Goal: Information Seeking & Learning: Check status

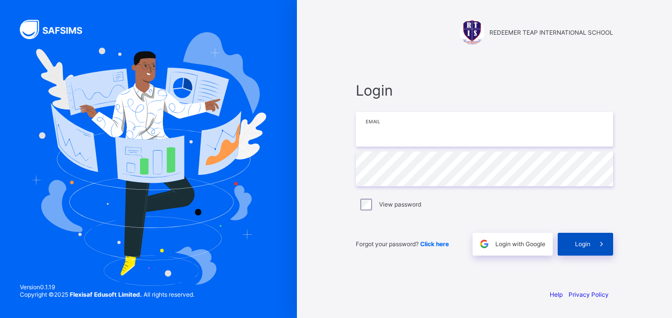
type input "**********"
click at [587, 242] on span "Login" at bounding box center [582, 243] width 15 height 7
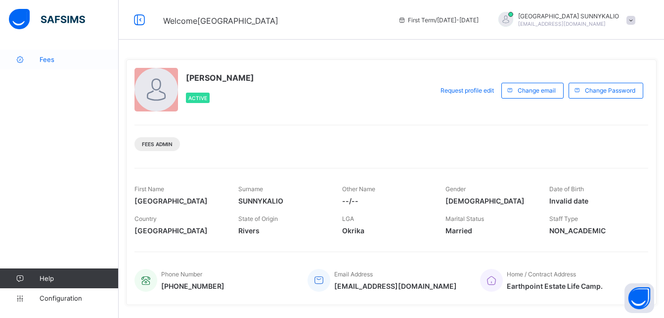
click at [46, 63] on span "Fees" at bounding box center [79, 59] width 79 height 8
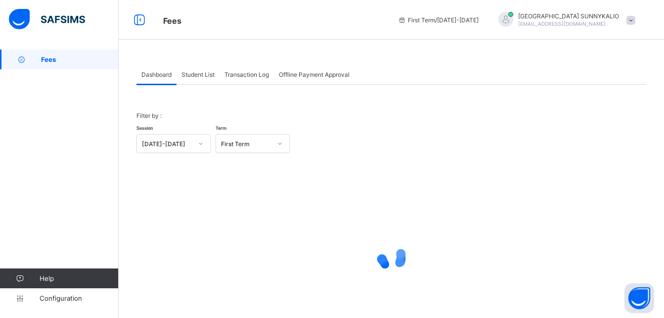
click at [200, 76] on span "Student List" at bounding box center [198, 74] width 33 height 7
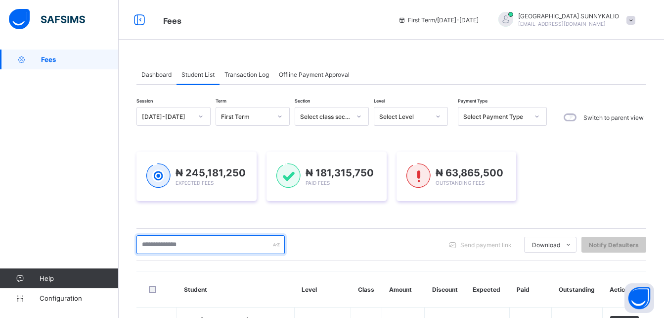
click at [211, 247] on input "text" at bounding box center [211, 244] width 148 height 19
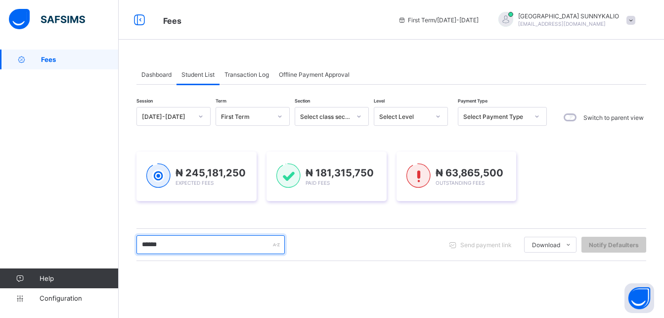
click at [221, 244] on input "******" at bounding box center [211, 244] width 148 height 19
type input "*"
type input "**********"
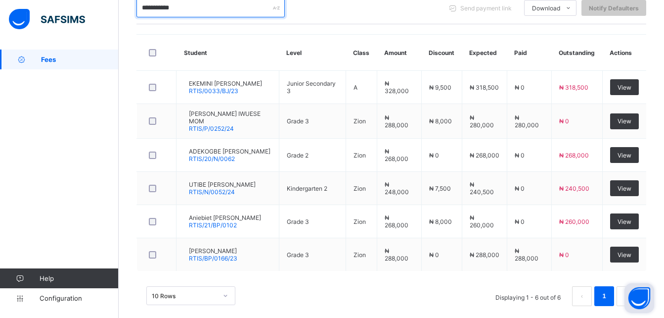
scroll to position [247, 0]
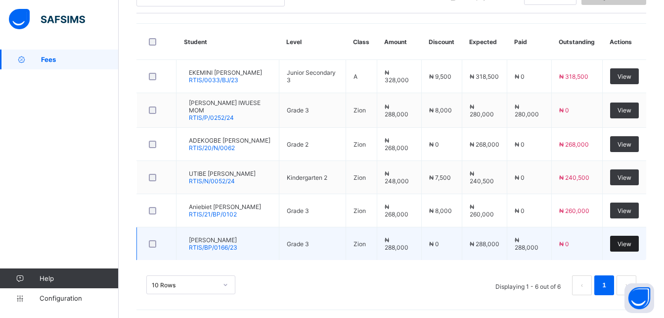
click at [626, 240] on span "View" at bounding box center [625, 243] width 14 height 7
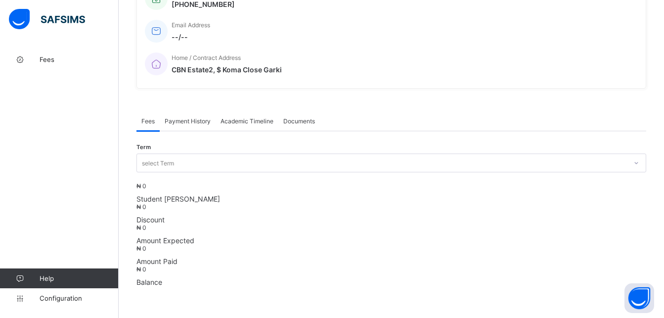
scroll to position [247, 0]
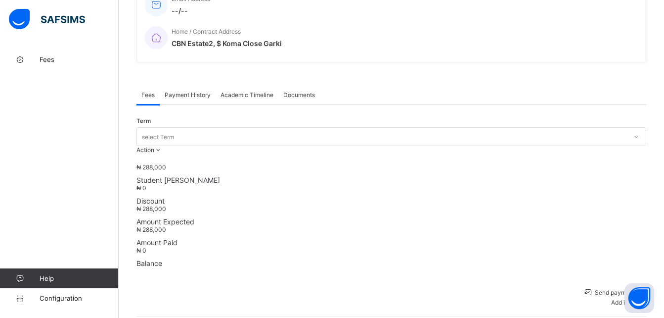
click at [180, 91] on span "Payment History" at bounding box center [188, 94] width 46 height 7
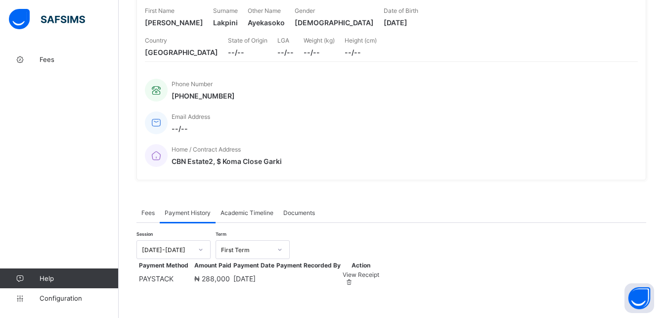
scroll to position [153, 0]
click at [379, 271] on span "View Receipt" at bounding box center [361, 274] width 37 height 7
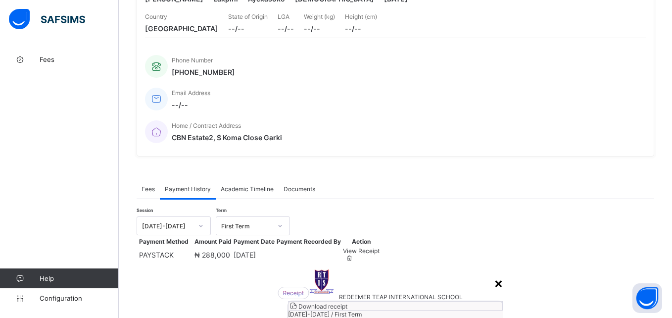
click at [494, 274] on div "×" at bounding box center [498, 282] width 9 height 17
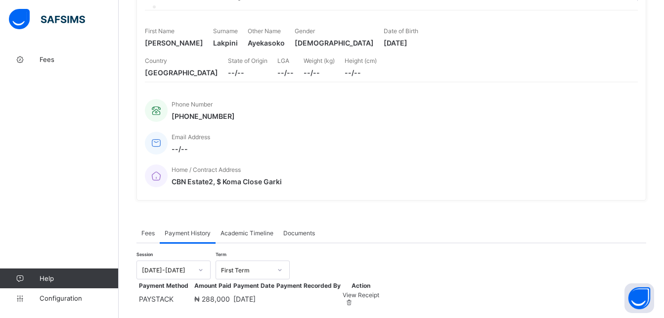
scroll to position [0, 0]
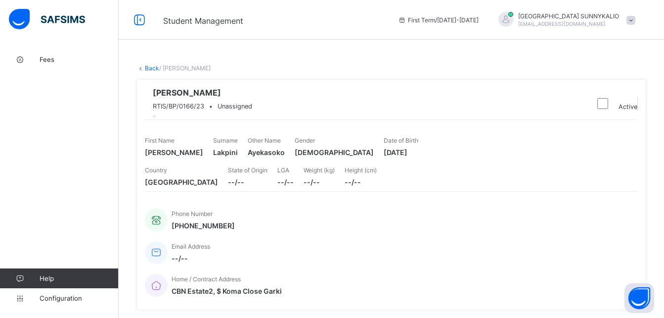
click at [150, 68] on link "Back" at bounding box center [152, 67] width 14 height 7
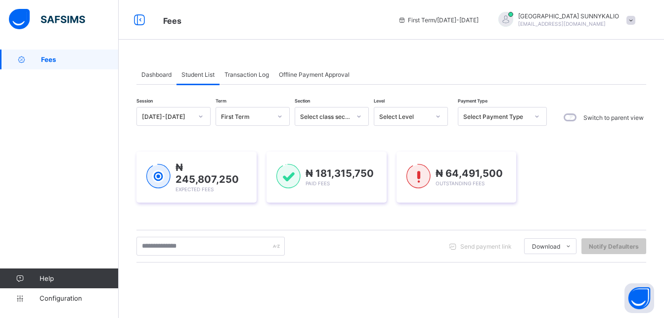
click at [544, 118] on div at bounding box center [537, 116] width 17 height 16
click at [538, 118] on icon at bounding box center [537, 116] width 6 height 10
click at [538, 115] on icon at bounding box center [537, 116] width 6 height 10
click at [537, 119] on icon at bounding box center [537, 116] width 6 height 10
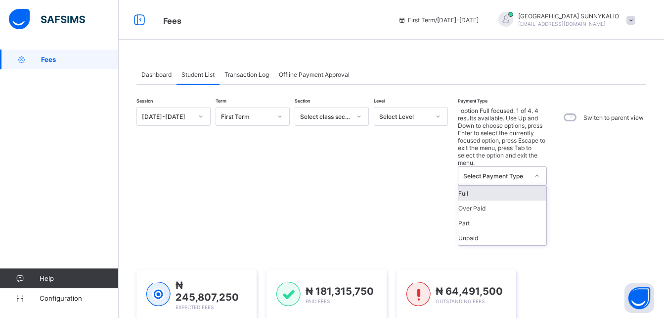
click at [535, 171] on icon at bounding box center [537, 176] width 6 height 10
click at [499, 185] on div "Full" at bounding box center [502, 192] width 88 height 15
click at [478, 254] on div "₦ 245,807,250 Expected Fees ₦ 181,315,750 Paid Fees ₦ 64,491,500 Outstanding Fe…" at bounding box center [392, 294] width 510 height 81
click at [477, 254] on div "₦ 245,807,250 Expected Fees ₦ 181,315,750 Paid Fees ₦ 64,491,500 Outstanding Fe…" at bounding box center [392, 294] width 510 height 81
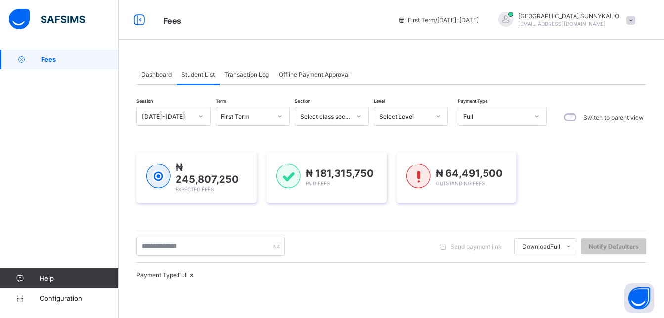
click at [440, 120] on div at bounding box center [438, 116] width 17 height 16
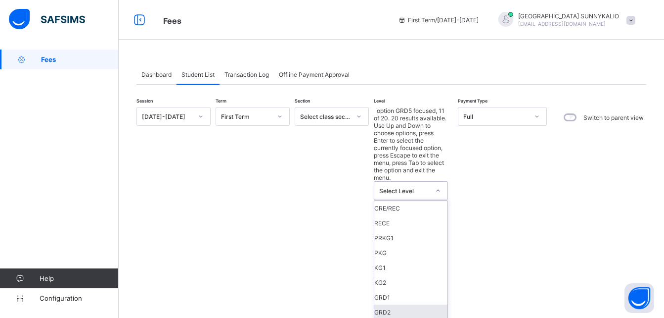
scroll to position [158, 0]
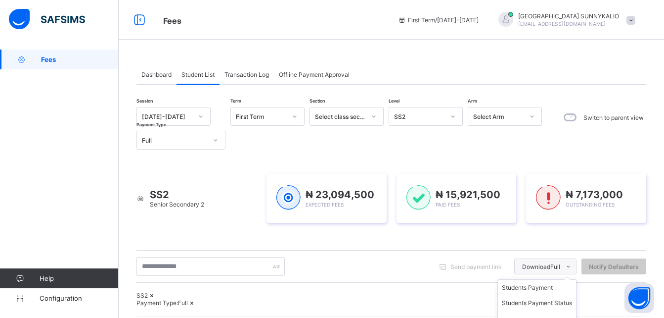
click at [547, 267] on span "Download Full" at bounding box center [541, 266] width 38 height 7
click at [544, 287] on li "Students Payment" at bounding box center [537, 286] width 78 height 15
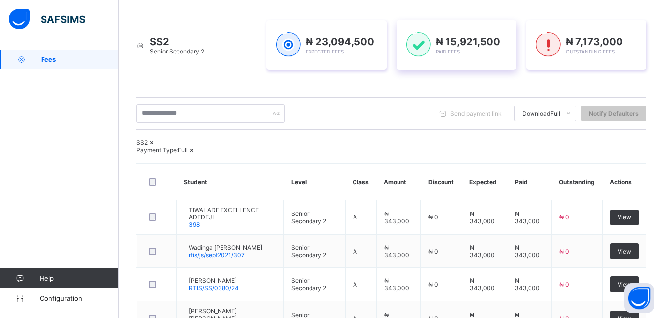
scroll to position [198, 0]
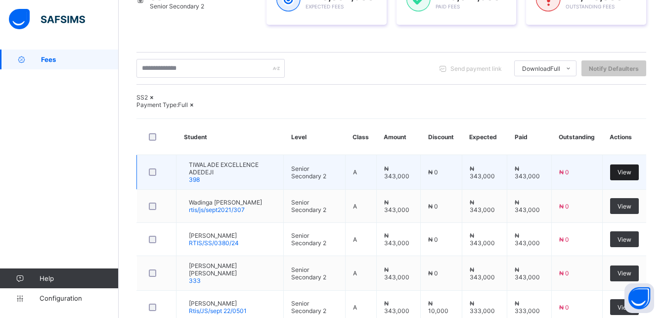
click at [625, 176] on span "View" at bounding box center [625, 171] width 14 height 7
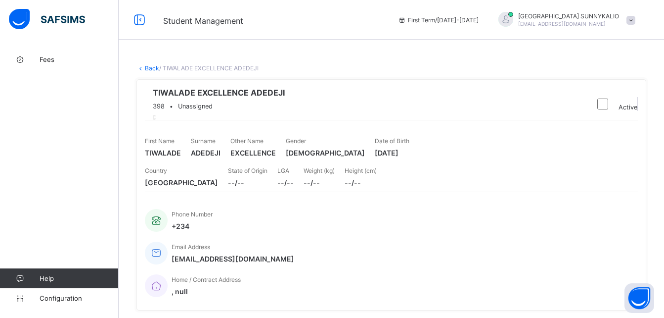
click at [154, 70] on link "Back" at bounding box center [152, 67] width 14 height 7
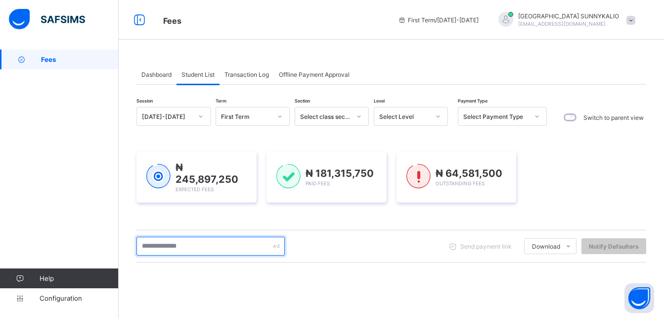
click at [226, 245] on input "text" at bounding box center [211, 245] width 148 height 19
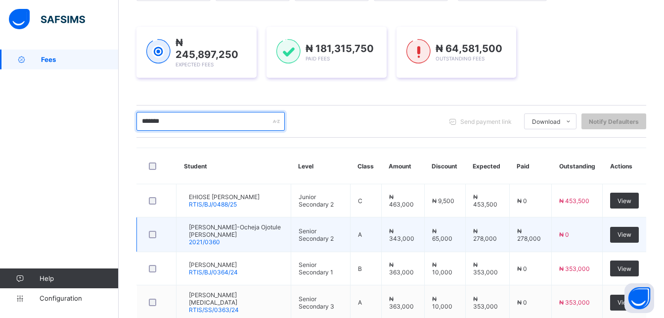
scroll to position [148, 0]
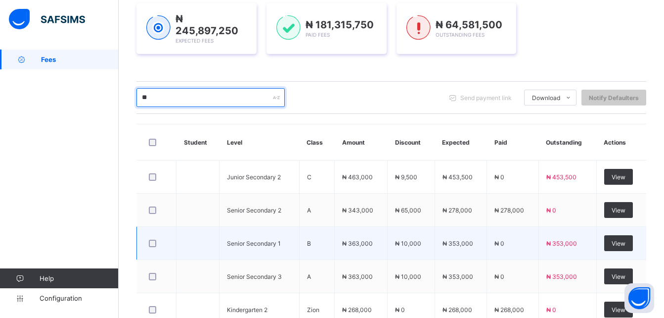
type input "*"
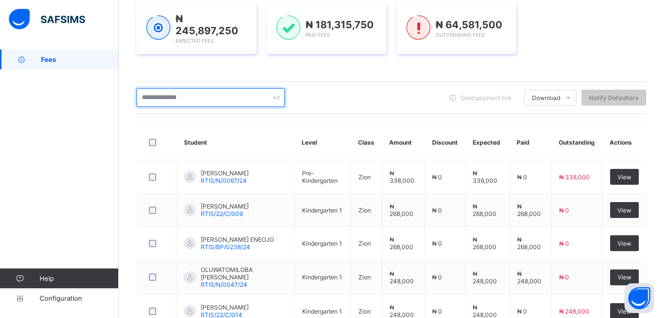
click at [239, 96] on input "text" at bounding box center [211, 97] width 148 height 19
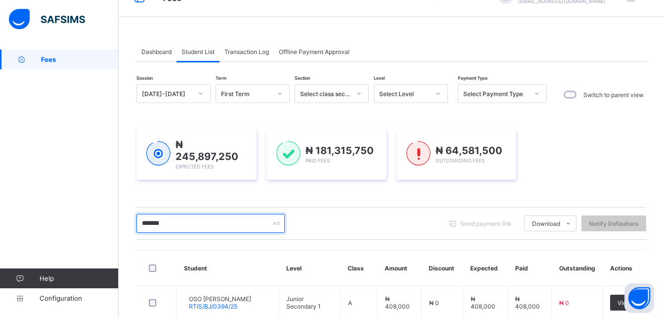
scroll to position [0, 0]
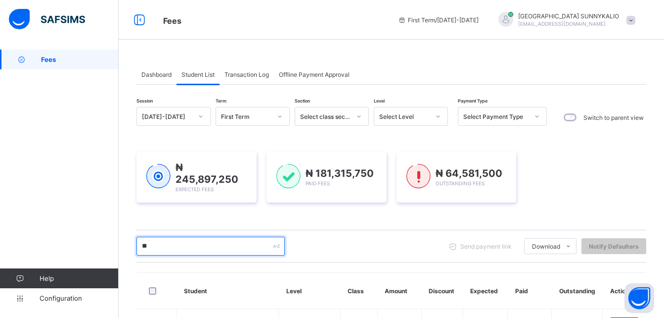
type input "*"
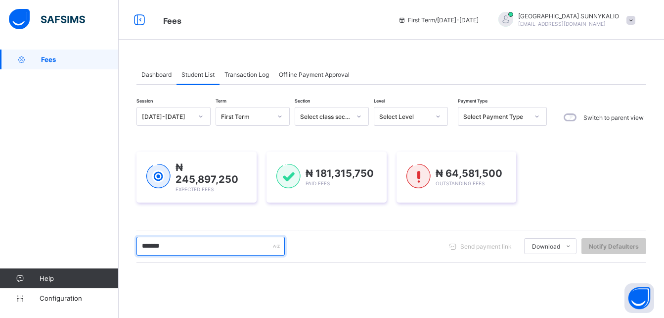
scroll to position [99, 0]
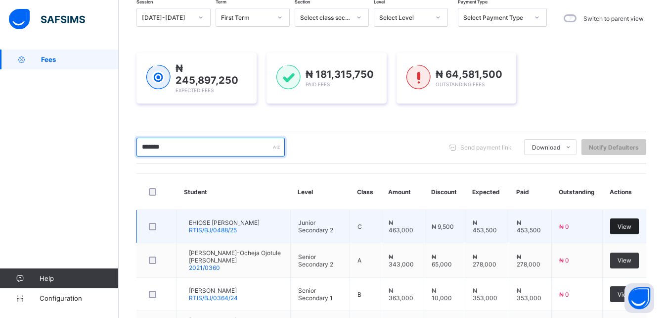
type input "*******"
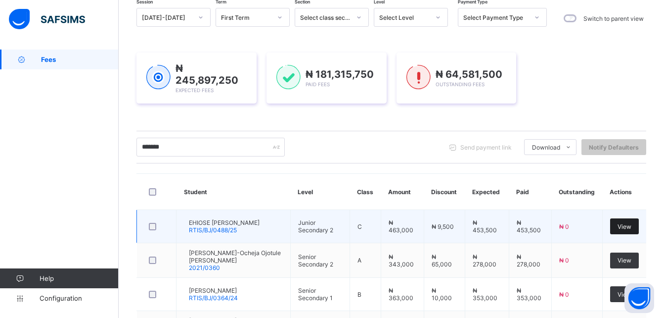
click at [631, 226] on span "View" at bounding box center [625, 226] width 14 height 7
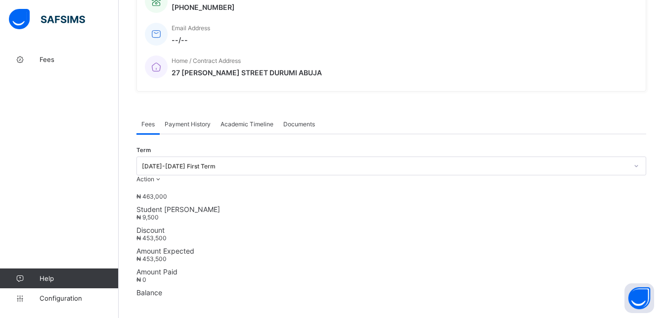
scroll to position [247, 0]
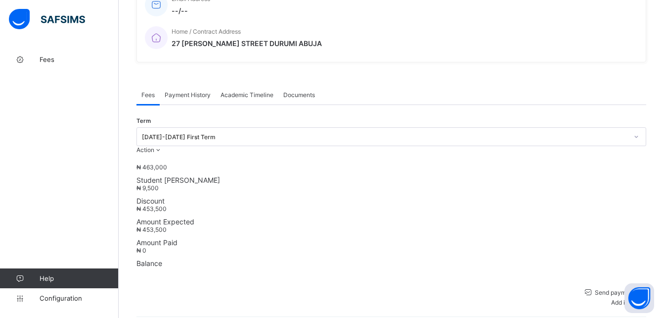
click at [185, 91] on span "Payment History" at bounding box center [188, 94] width 46 height 7
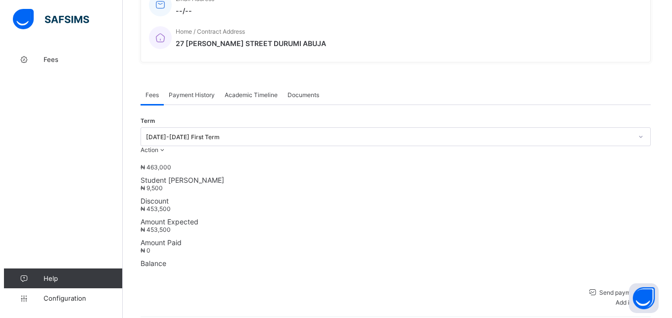
scroll to position [153, 0]
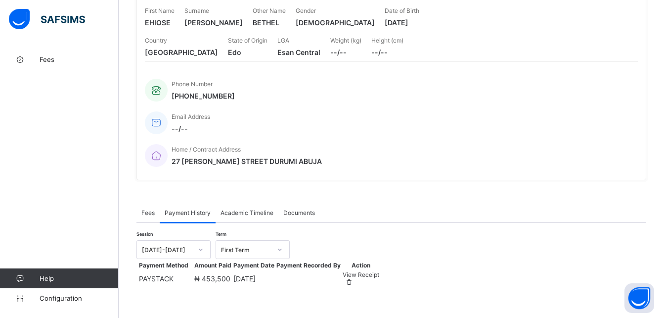
click at [379, 271] on span "View Receipt" at bounding box center [361, 274] width 37 height 7
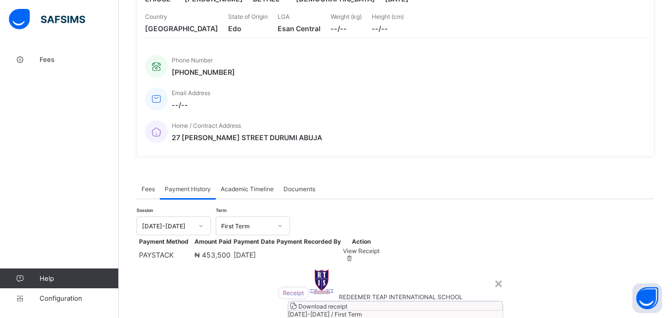
scroll to position [150, 0]
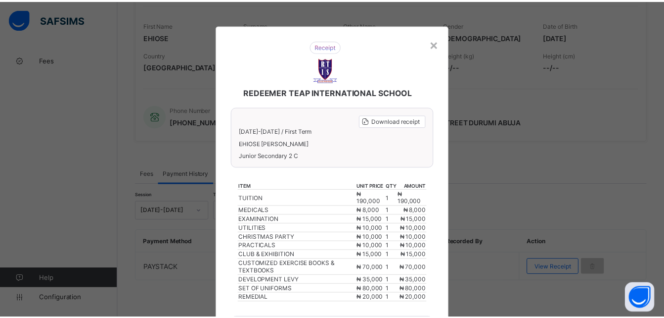
scroll to position [151, 0]
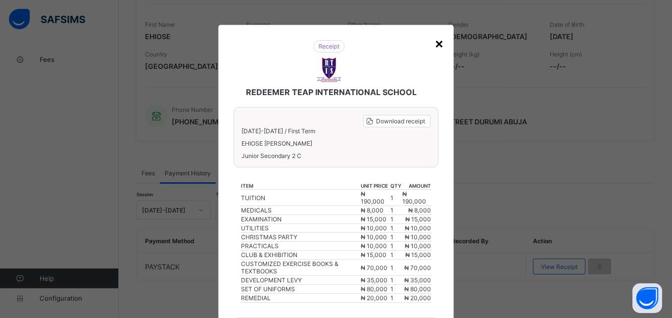
click at [437, 46] on div "×" at bounding box center [438, 43] width 9 height 17
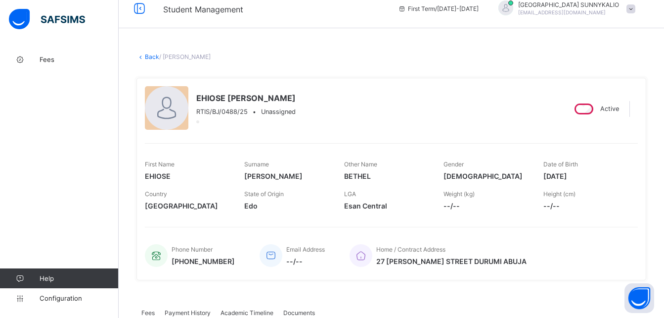
scroll to position [0, 0]
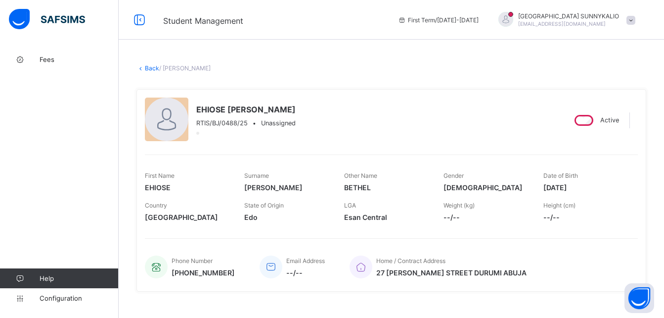
click at [152, 66] on link "Back" at bounding box center [152, 67] width 14 height 7
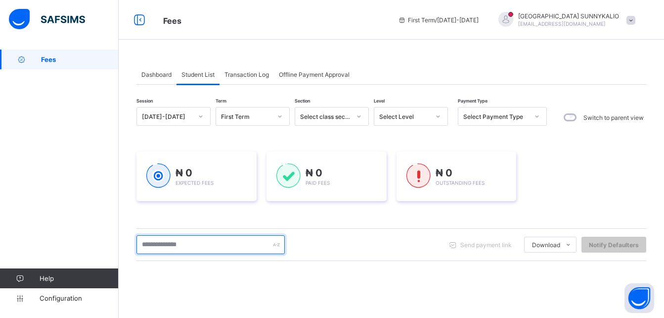
click at [228, 245] on input "text" at bounding box center [211, 244] width 148 height 19
type input "*******"
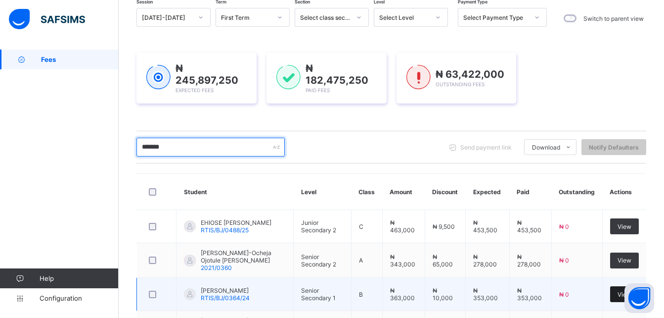
scroll to position [198, 0]
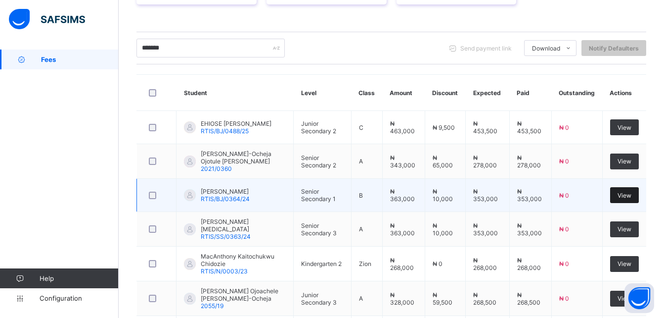
click at [630, 194] on span "View" at bounding box center [625, 194] width 14 height 7
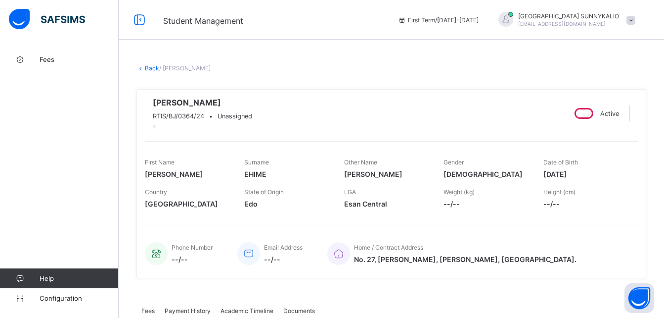
scroll to position [99, 0]
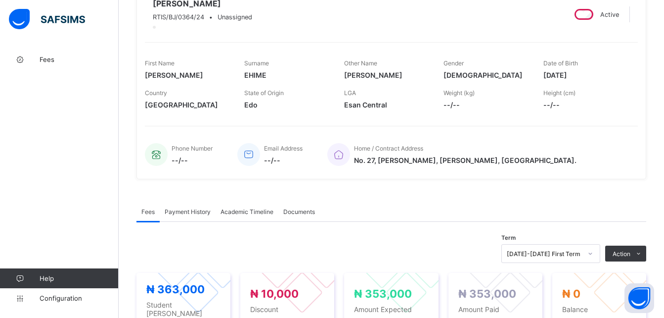
click at [204, 215] on span "Payment History" at bounding box center [188, 211] width 46 height 7
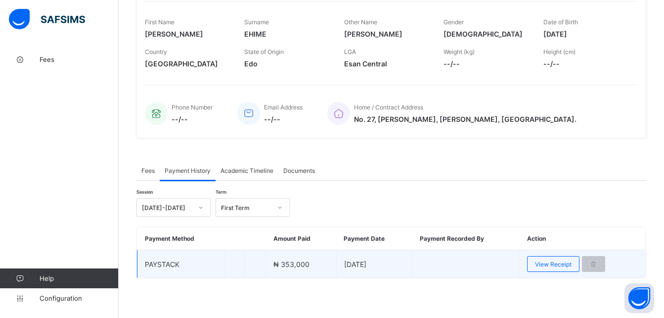
scroll to position [153, 0]
click at [553, 263] on span "View Receipt" at bounding box center [553, 263] width 37 height 7
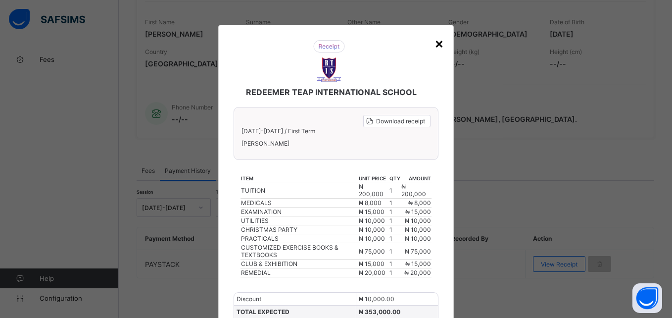
click at [439, 42] on div "×" at bounding box center [438, 43] width 9 height 17
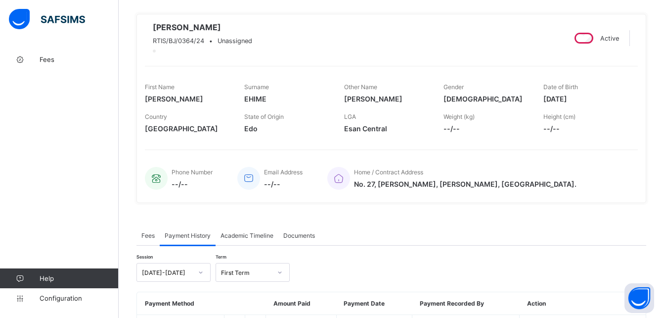
scroll to position [0, 0]
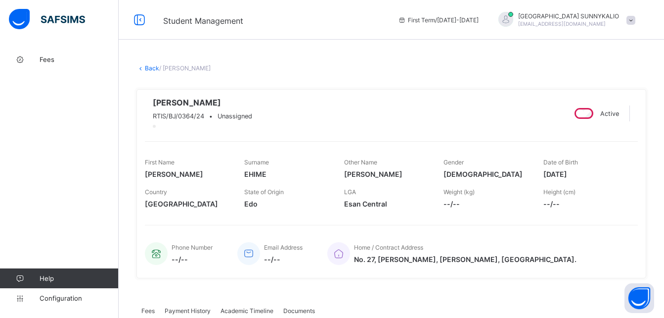
click at [148, 68] on link "Back" at bounding box center [152, 67] width 14 height 7
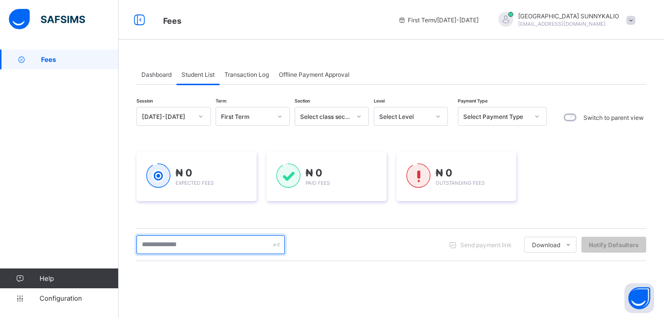
click at [209, 247] on input "text" at bounding box center [211, 244] width 148 height 19
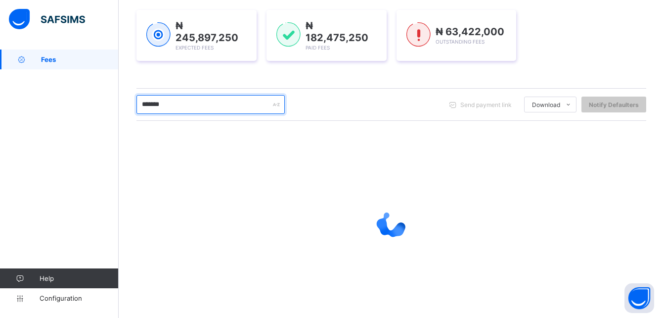
scroll to position [148, 0]
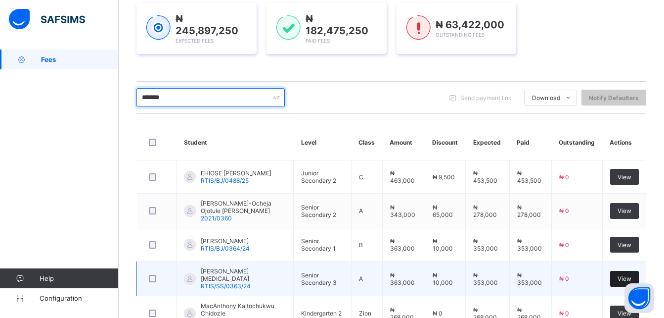
type input "*******"
click at [639, 278] on div "View" at bounding box center [624, 279] width 29 height 16
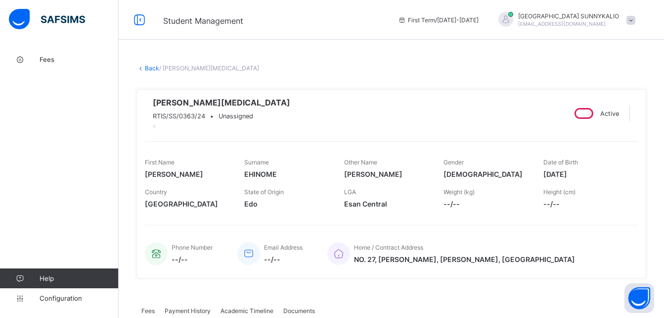
scroll to position [49, 0]
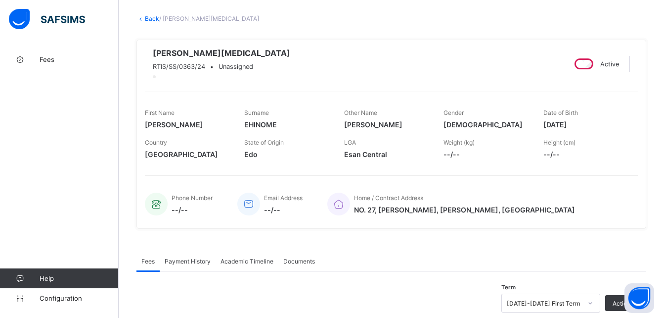
click at [195, 265] on span "Payment History" at bounding box center [188, 260] width 46 height 7
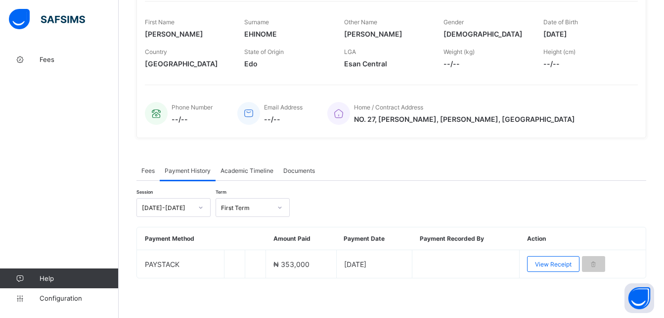
scroll to position [153, 0]
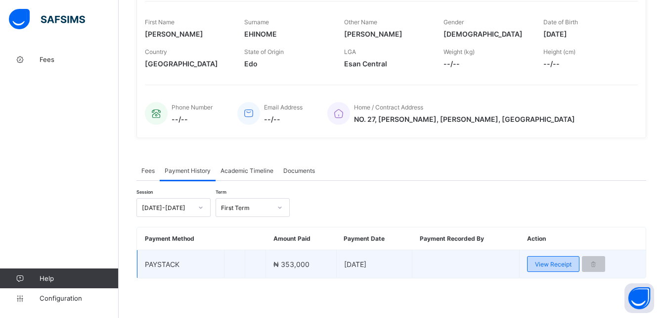
click at [558, 263] on span "View Receipt" at bounding box center [553, 263] width 37 height 7
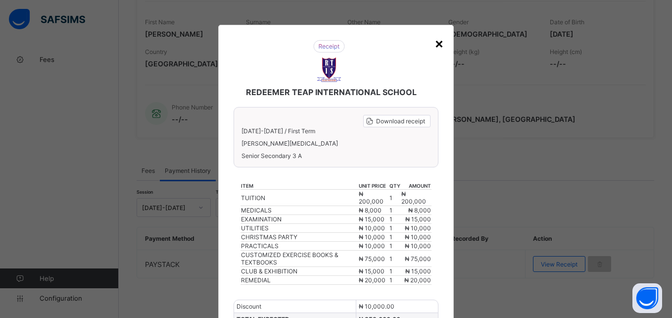
click at [435, 41] on div "×" at bounding box center [438, 43] width 9 height 17
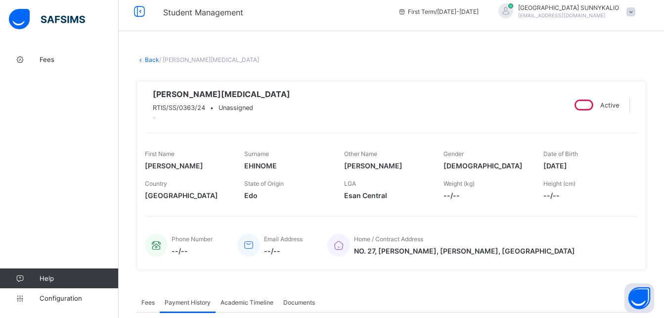
scroll to position [0, 0]
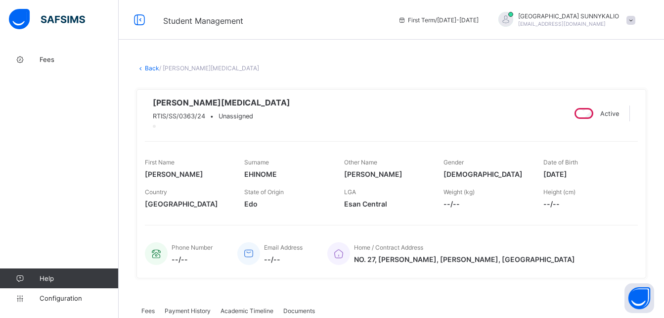
click at [149, 66] on link "Back" at bounding box center [152, 67] width 14 height 7
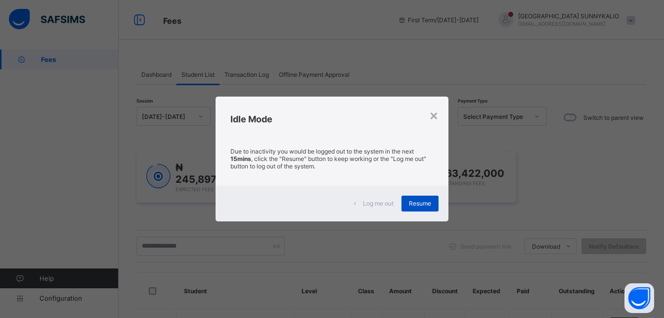
click at [431, 204] on span "Resume" at bounding box center [420, 202] width 22 height 7
click at [426, 201] on div "₦ 245,897,250 Expected Fees ₦ 182,475,250 Paid Fees ₦ 63,422,000 Outstanding Fe…" at bounding box center [392, 177] width 510 height 81
click at [420, 207] on div "₦ 245,897,250 Expected Fees ₦ 182,475,250 Paid Fees ₦ 63,422,000 Outstanding Fe…" at bounding box center [392, 177] width 510 height 81
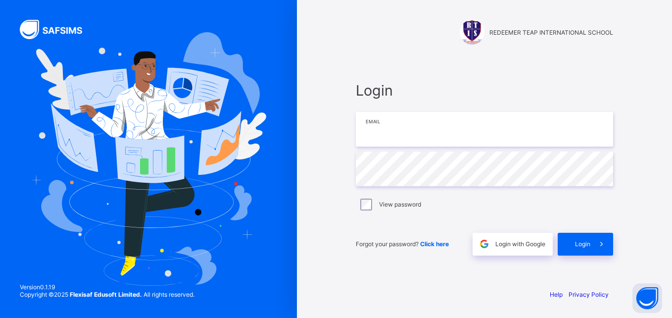
type input "**********"
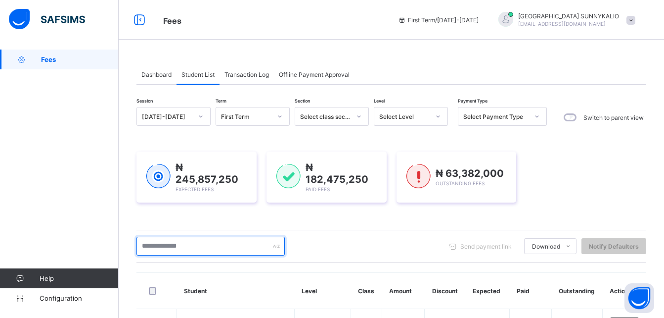
click at [238, 239] on input "text" at bounding box center [211, 245] width 148 height 19
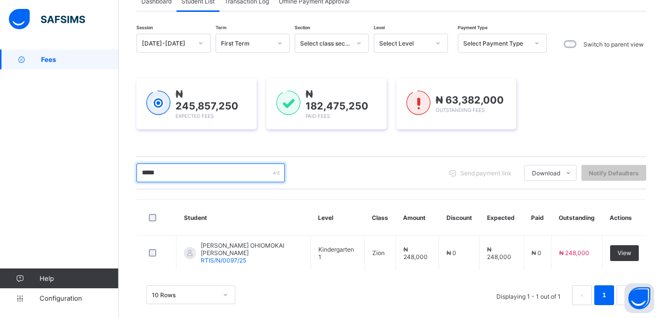
scroll to position [82, 0]
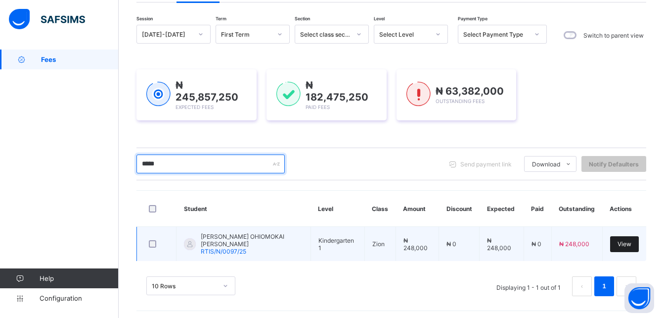
type input "*****"
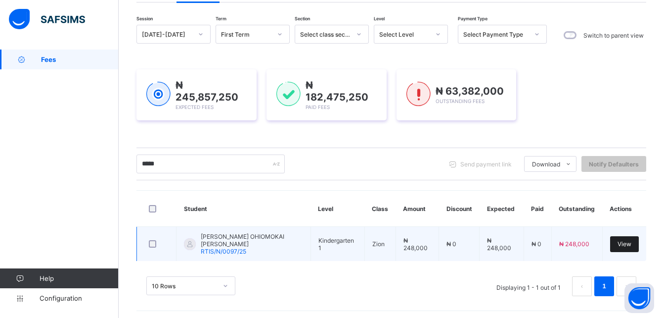
click at [626, 241] on span "View" at bounding box center [625, 243] width 14 height 7
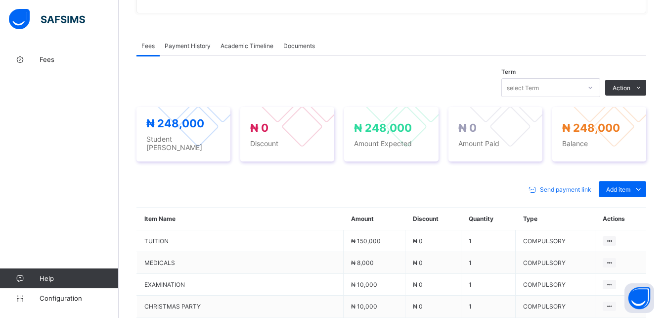
scroll to position [280, 0]
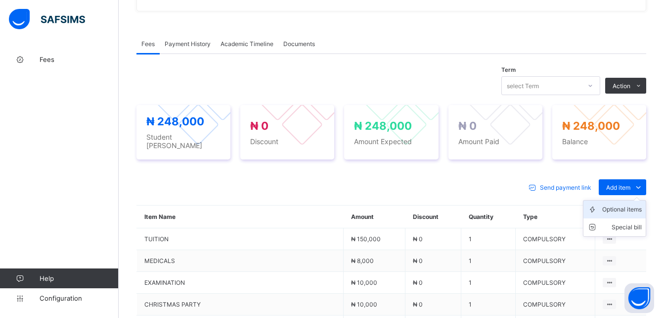
click at [629, 204] on div "Optional items" at bounding box center [622, 209] width 40 height 10
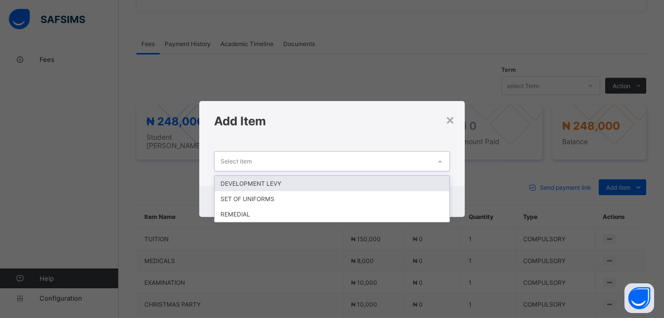
click at [443, 161] on icon at bounding box center [440, 162] width 6 height 10
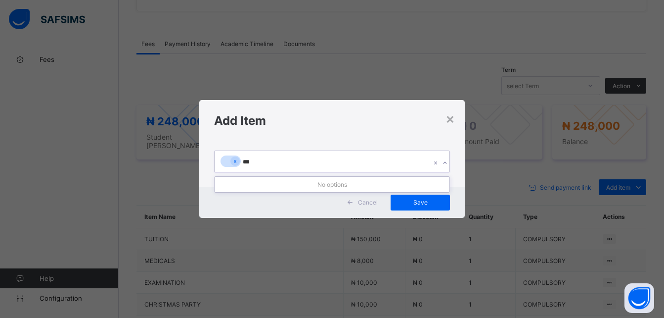
type input "***"
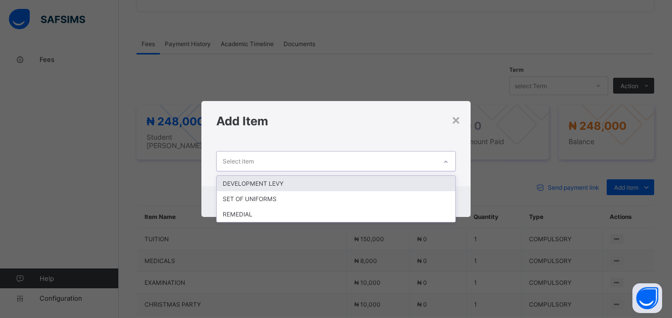
click at [448, 162] on icon at bounding box center [446, 162] width 6 height 10
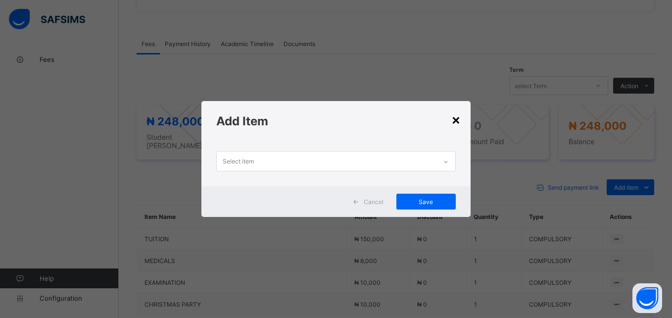
click at [456, 123] on div "×" at bounding box center [455, 119] width 9 height 17
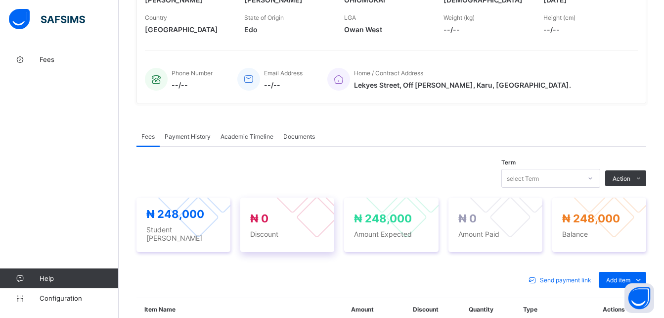
scroll to position [181, 0]
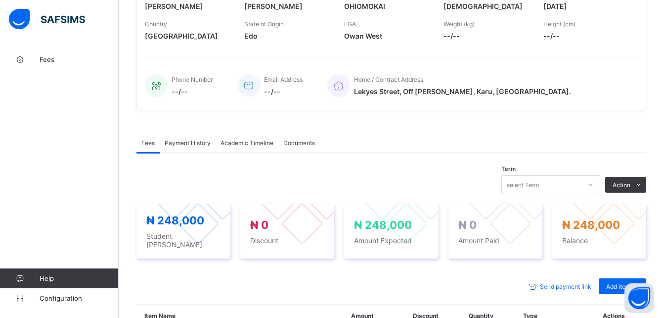
click at [193, 145] on span "Payment History" at bounding box center [188, 142] width 46 height 7
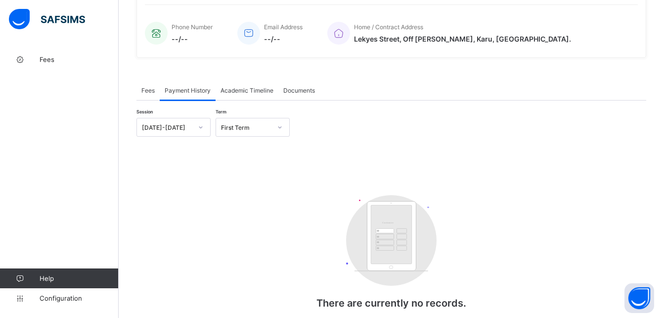
scroll to position [275, 0]
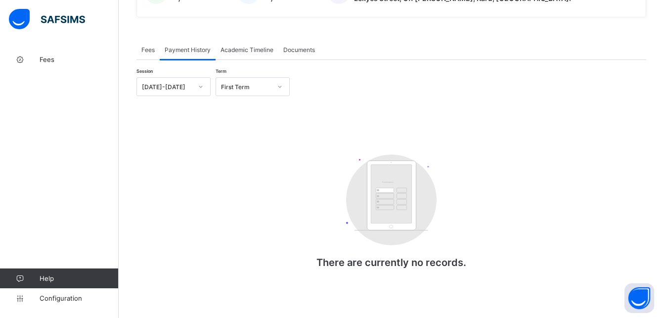
drag, startPoint x: 303, startPoint y: 130, endPoint x: 356, endPoint y: 248, distance: 129.1
click at [299, 170] on div "Session [DATE]-[DATE] Term First Term Customers There are currently no records.…" at bounding box center [392, 182] width 510 height 211
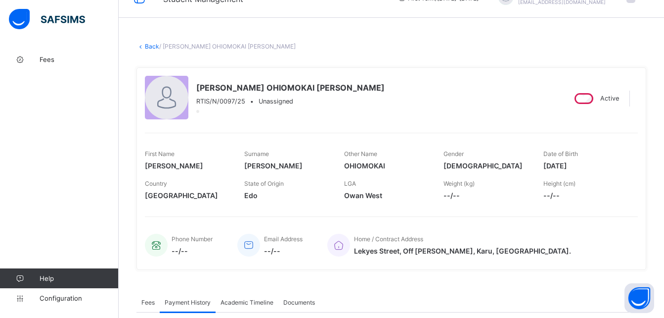
scroll to position [0, 0]
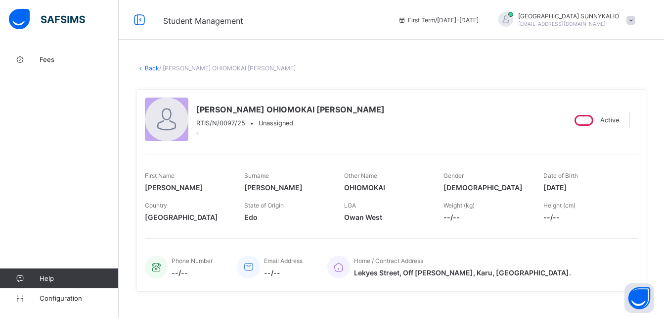
drag, startPoint x: 352, startPoint y: 236, endPoint x: 484, endPoint y: 314, distance: 153.2
click at [405, 237] on div "OIKEH OHIOMOKAI DAVID RTIS/N/0097/25 • Unassigned Active First Name OIKEH Surna…" at bounding box center [392, 190] width 510 height 202
click at [152, 74] on div "× Delete Document This action would delete the document with name: from the sys…" at bounding box center [392, 320] width 546 height 542
click at [150, 70] on link "Back" at bounding box center [152, 67] width 14 height 7
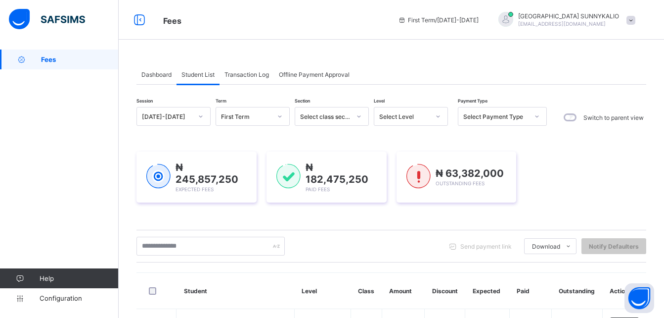
scroll to position [49, 0]
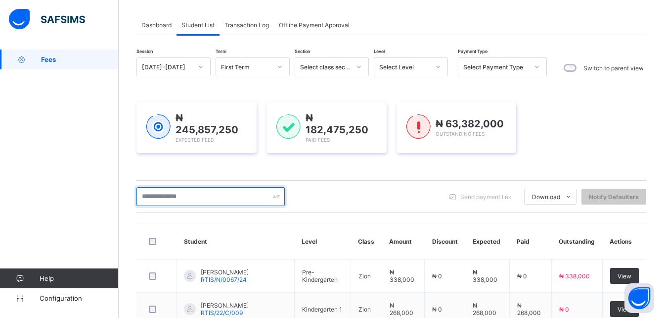
click at [204, 194] on input "text" at bounding box center [211, 196] width 148 height 19
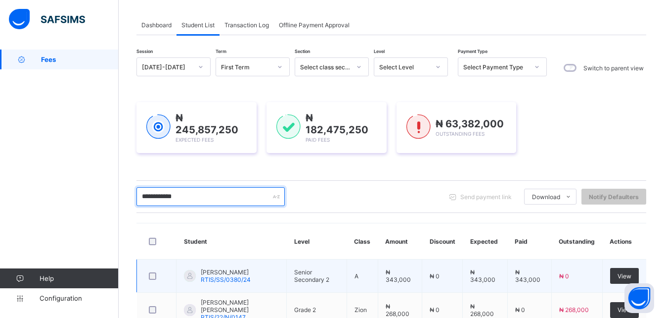
scroll to position [99, 0]
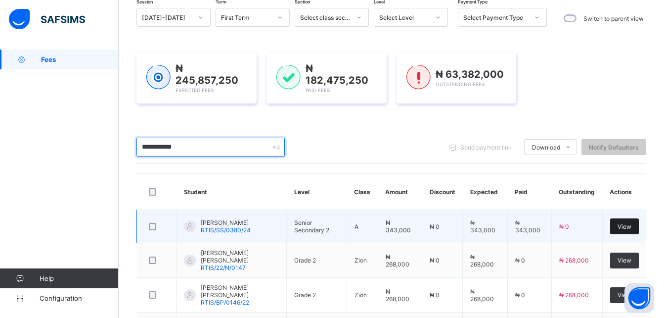
type input "**********"
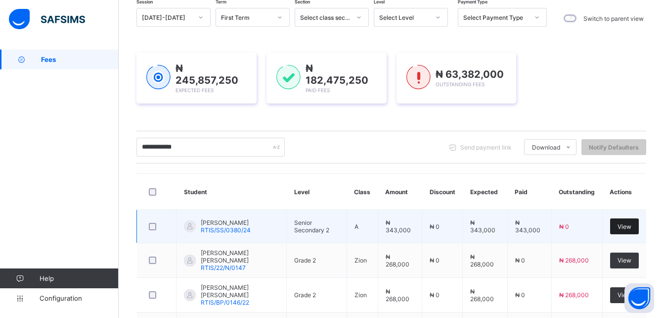
click at [639, 227] on div "View" at bounding box center [624, 226] width 29 height 16
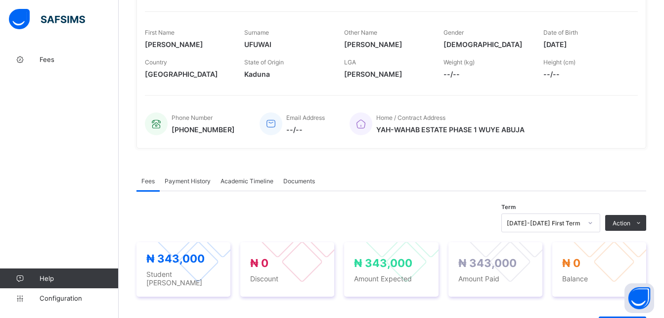
scroll to position [148, 0]
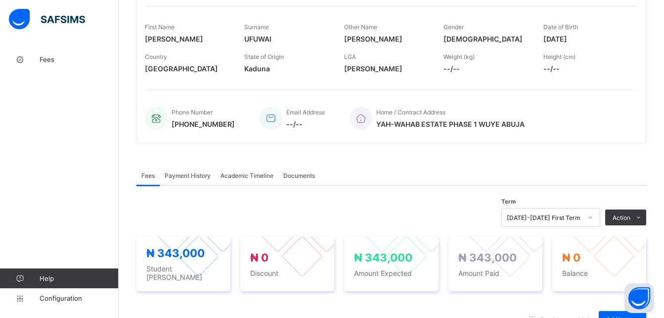
click at [200, 179] on span "Payment History" at bounding box center [188, 175] width 46 height 7
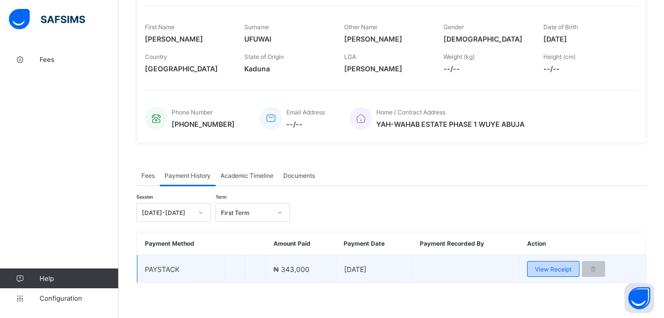
click at [558, 269] on span "View Receipt" at bounding box center [553, 268] width 37 height 7
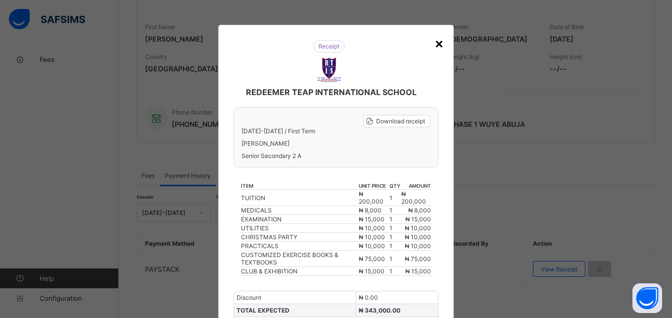
click at [437, 44] on div "×" at bounding box center [438, 43] width 9 height 17
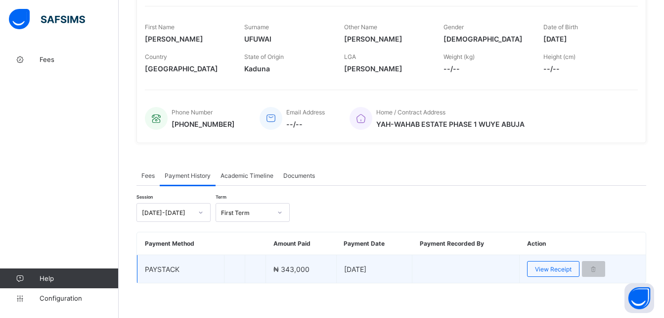
scroll to position [0, 0]
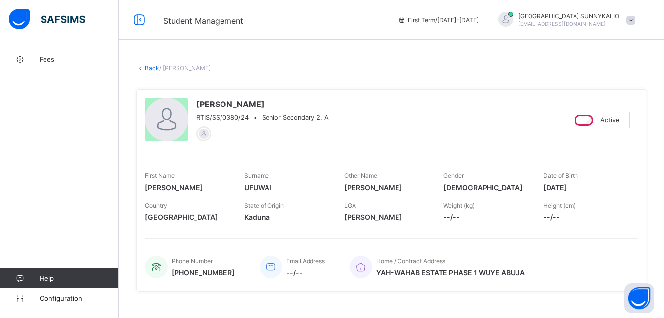
click at [150, 70] on link "Back" at bounding box center [152, 67] width 14 height 7
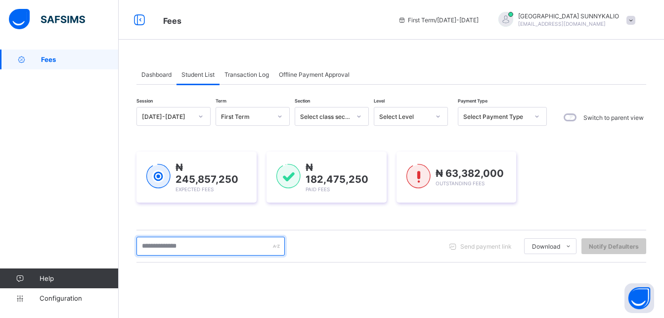
click at [192, 249] on input "text" at bounding box center [211, 245] width 148 height 19
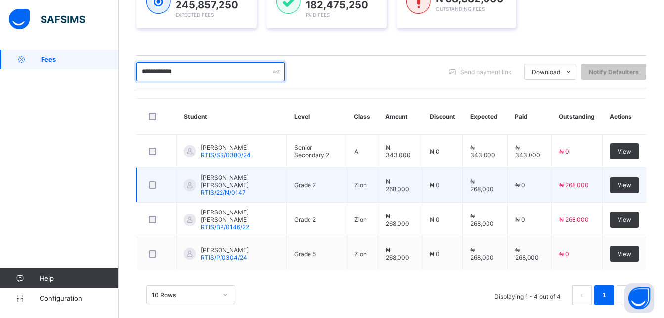
scroll to position [183, 0]
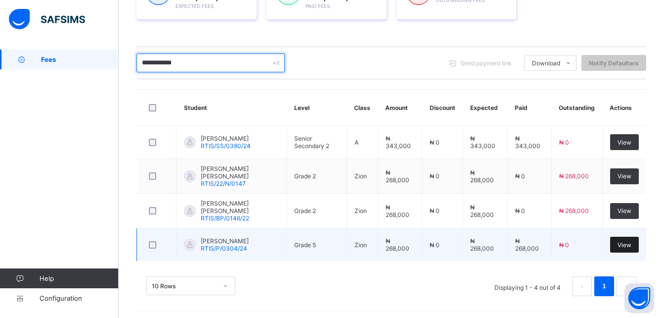
type input "**********"
click at [639, 240] on div "View" at bounding box center [624, 244] width 29 height 16
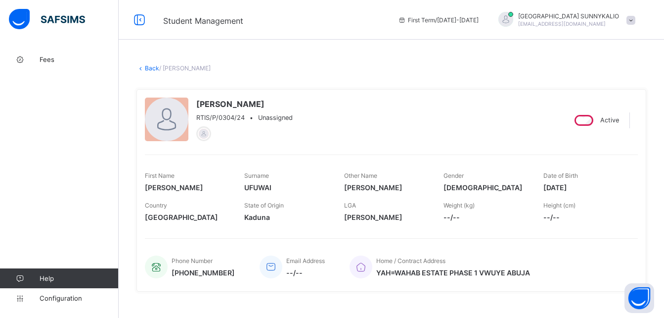
click at [146, 68] on link "Back" at bounding box center [152, 67] width 14 height 7
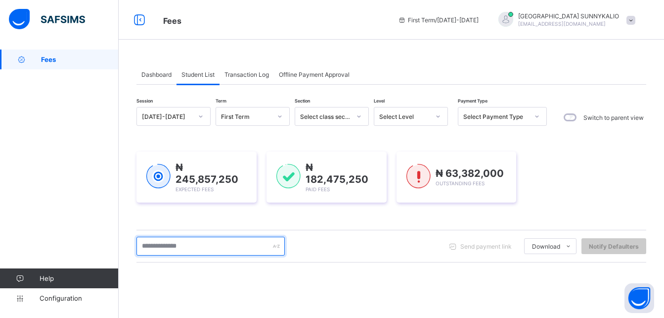
click at [223, 245] on input "text" at bounding box center [211, 245] width 148 height 19
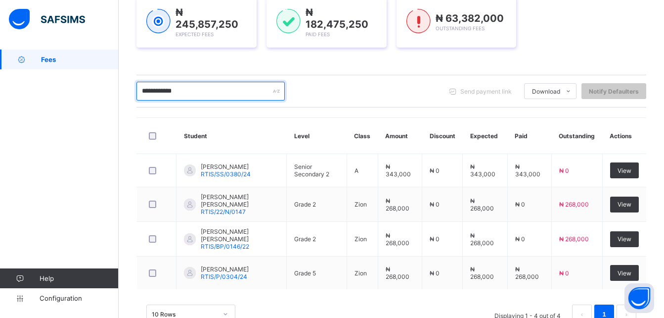
scroll to position [183, 0]
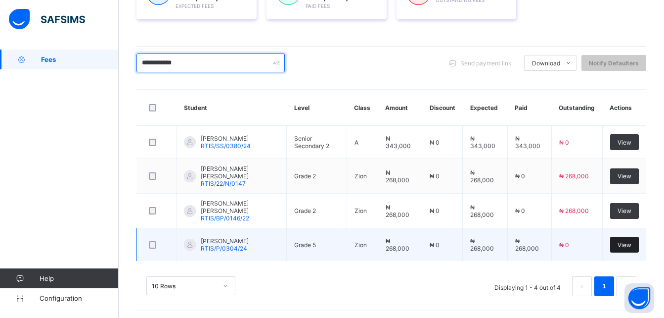
type input "**********"
click at [632, 241] on span "View" at bounding box center [625, 244] width 14 height 7
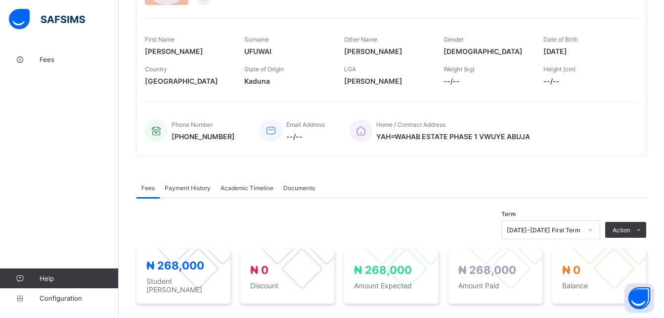
scroll to position [148, 0]
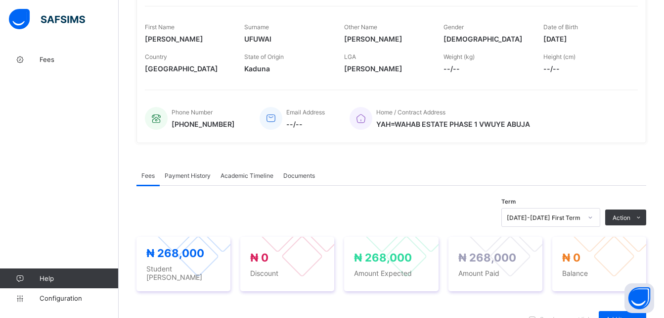
click at [192, 175] on span "Payment History" at bounding box center [188, 175] width 46 height 7
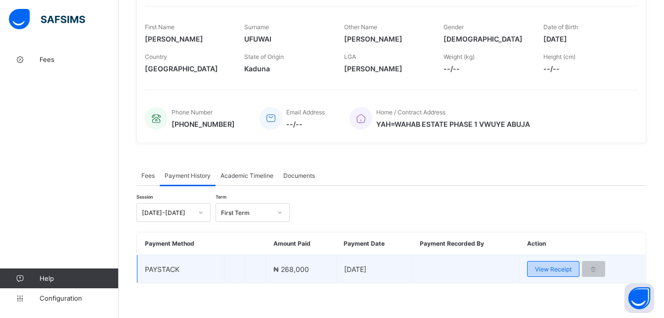
click at [556, 266] on span "View Receipt" at bounding box center [553, 268] width 37 height 7
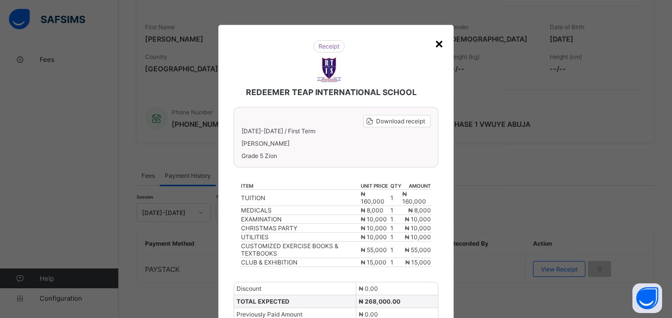
click at [434, 43] on div "×" at bounding box center [438, 43] width 9 height 17
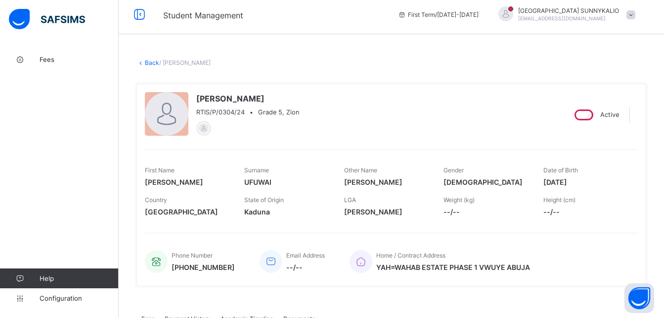
scroll to position [0, 0]
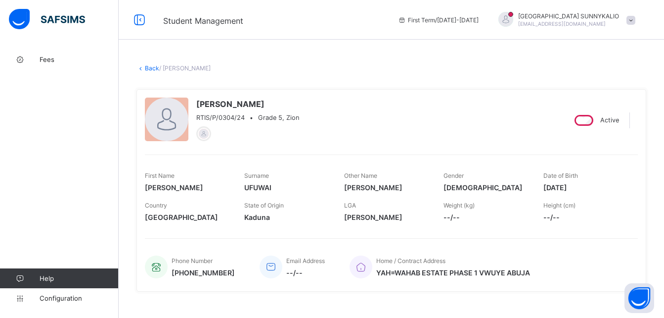
click at [149, 66] on link "Back" at bounding box center [152, 67] width 14 height 7
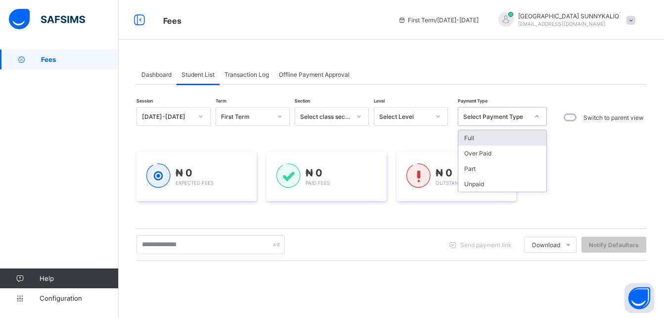
click at [536, 115] on icon at bounding box center [537, 116] width 6 height 10
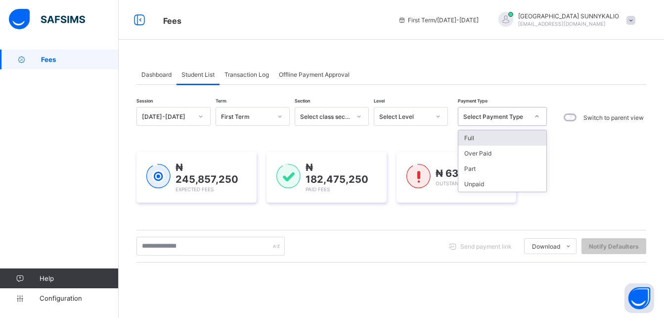
click at [493, 134] on div "Full" at bounding box center [502, 137] width 88 height 15
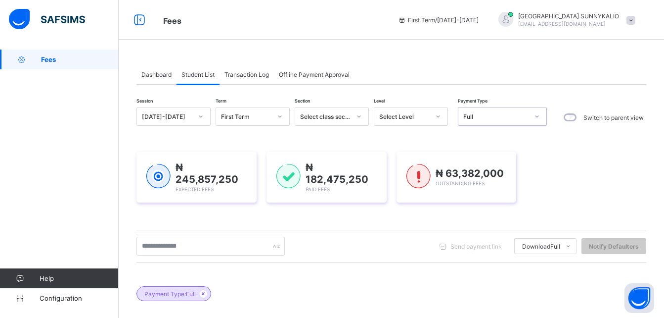
click at [439, 119] on icon at bounding box center [438, 116] width 6 height 10
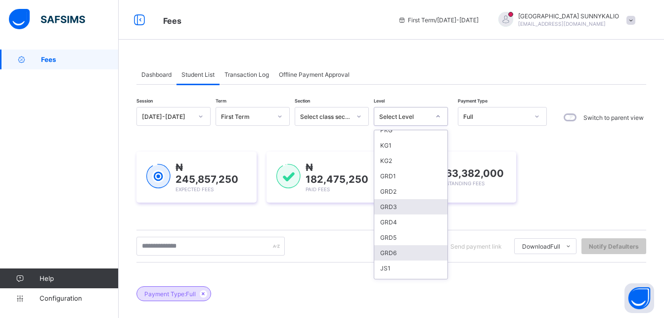
scroll to position [148, 0]
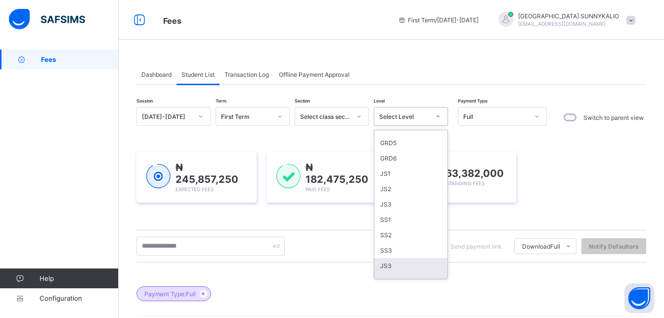
click at [386, 273] on div "SS3" at bounding box center [410, 280] width 73 height 15
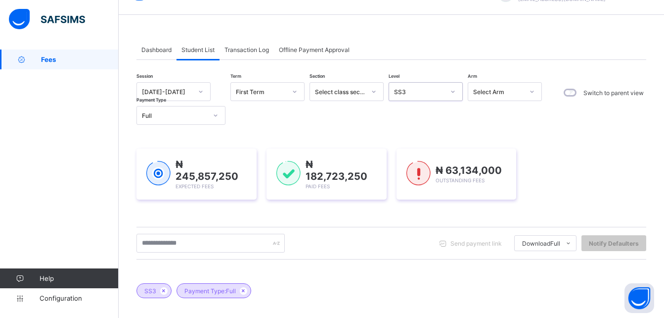
scroll to position [0, 0]
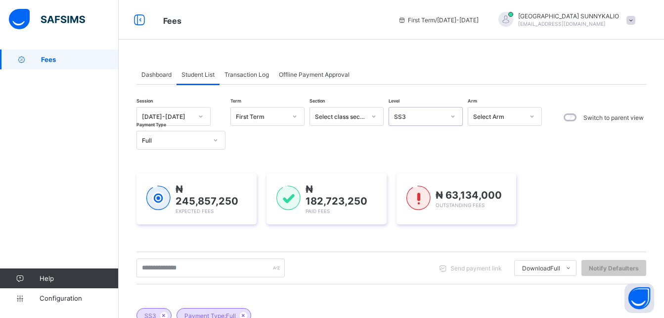
click at [455, 117] on icon at bounding box center [453, 116] width 6 height 10
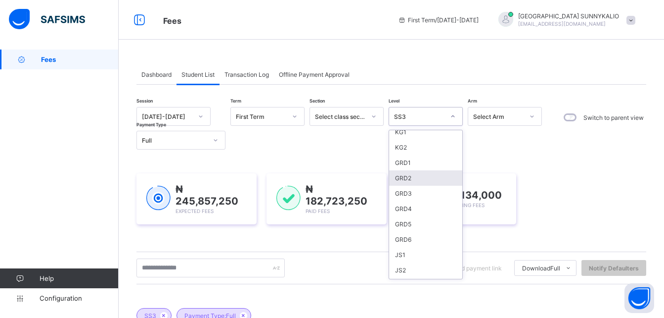
scroll to position [99, 0]
click at [404, 253] on div "JS3" at bounding box center [425, 253] width 73 height 15
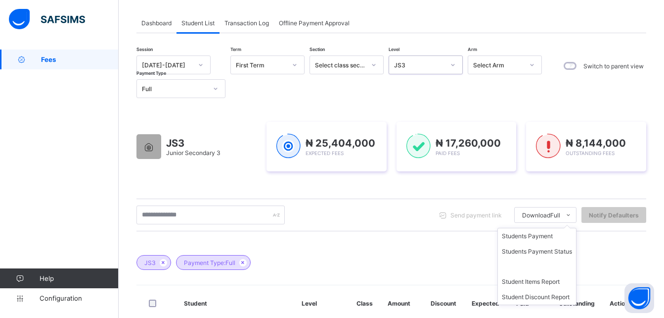
scroll to position [49, 0]
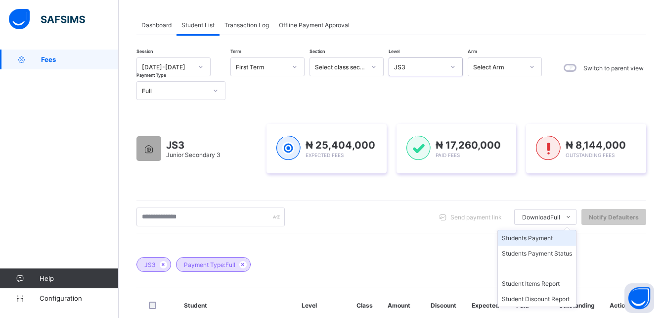
click at [554, 236] on li "Students Payment" at bounding box center [537, 237] width 78 height 15
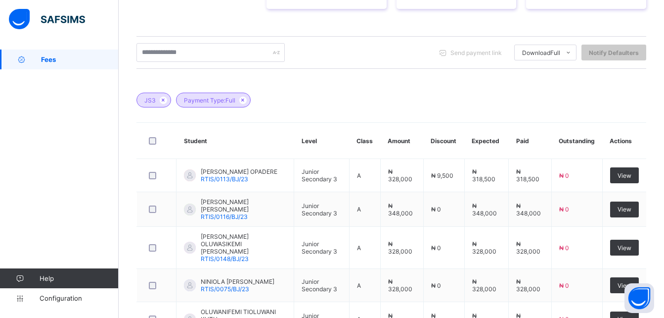
scroll to position [198, 0]
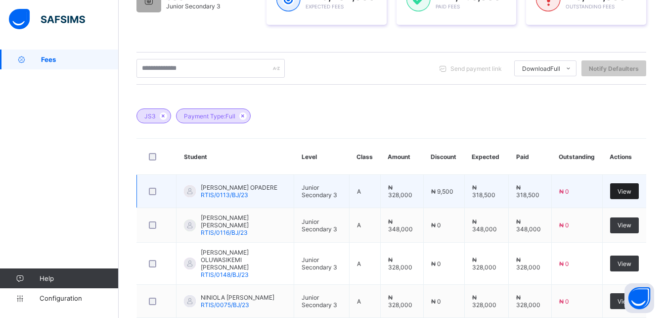
click at [630, 192] on span "View" at bounding box center [625, 190] width 14 height 7
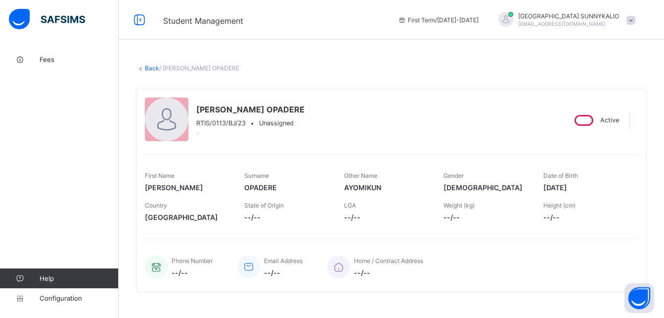
click at [152, 71] on link "Back" at bounding box center [152, 67] width 14 height 7
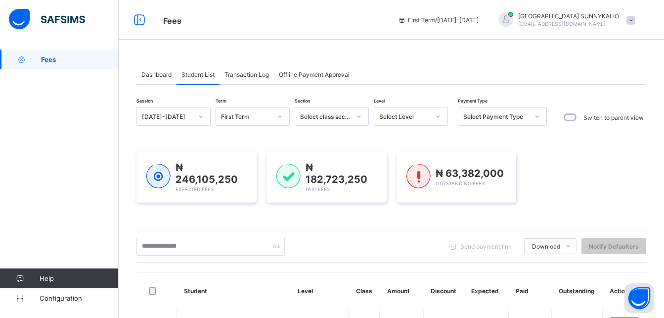
click at [72, 224] on div "Fees Help Configuration" at bounding box center [59, 179] width 119 height 278
click at [72, 215] on div "Fees Help Configuration" at bounding box center [59, 179] width 119 height 278
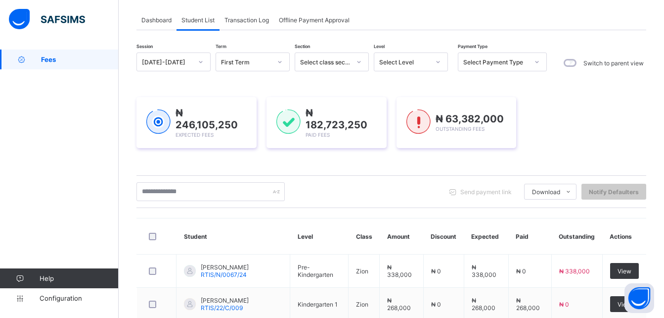
scroll to position [49, 0]
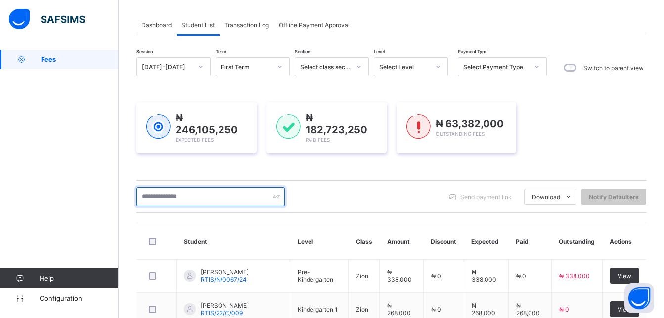
click at [185, 189] on input "text" at bounding box center [211, 196] width 148 height 19
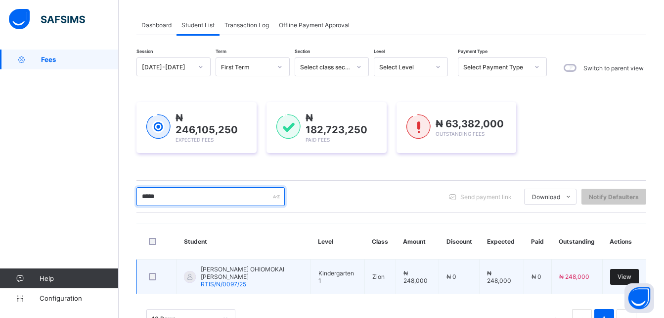
type input "*****"
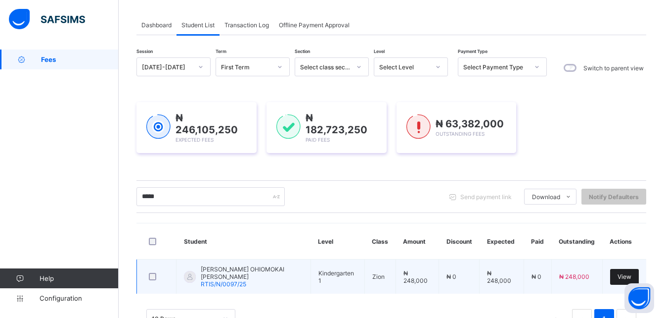
click at [626, 273] on span "View" at bounding box center [625, 276] width 14 height 7
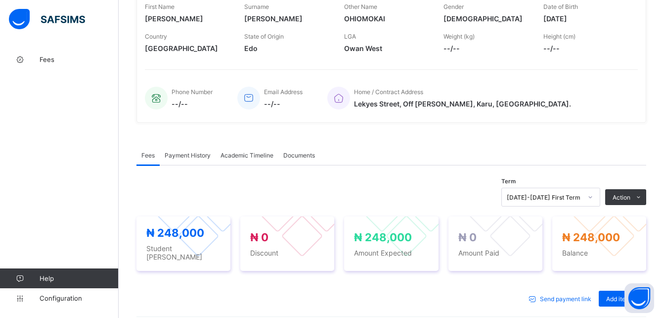
scroll to position [247, 0]
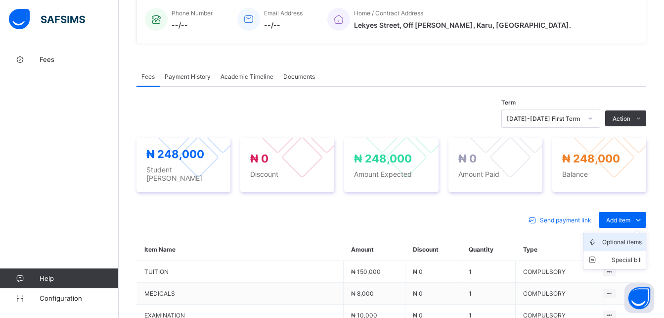
click at [620, 237] on div "Optional items" at bounding box center [622, 242] width 40 height 10
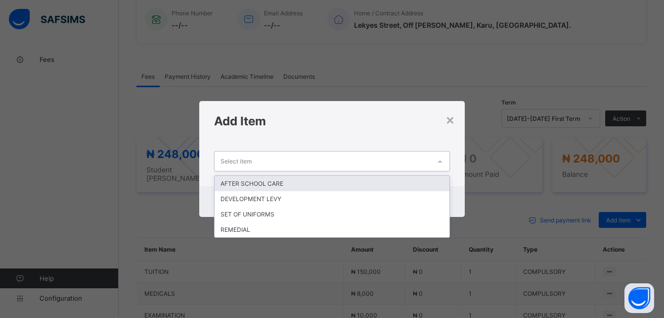
click at [438, 163] on div at bounding box center [440, 162] width 17 height 16
click at [265, 181] on div "AFTER SCHOOL CARE" at bounding box center [332, 183] width 235 height 15
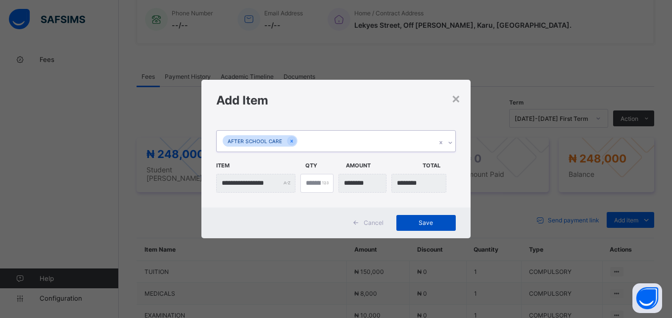
click at [423, 221] on span "Save" at bounding box center [426, 222] width 45 height 7
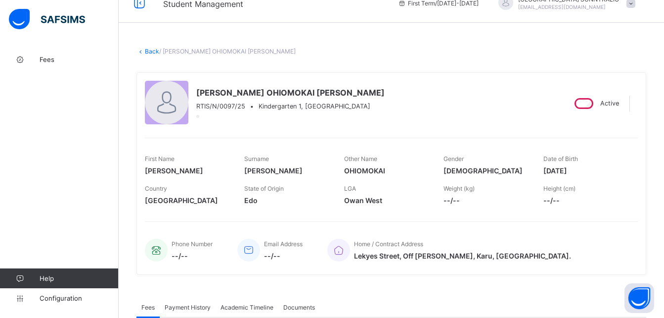
scroll to position [0, 0]
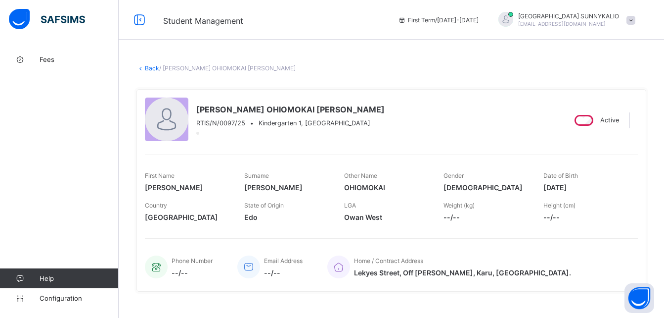
click at [152, 67] on link "Back" at bounding box center [152, 67] width 14 height 7
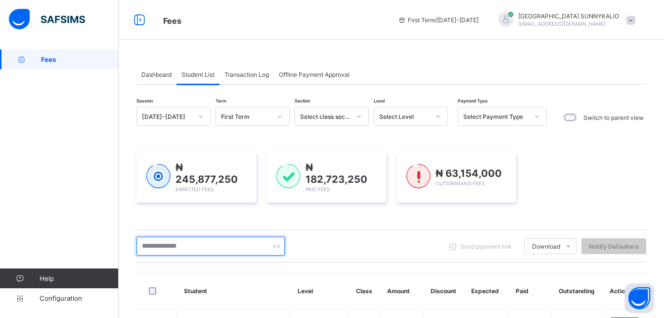
click at [264, 243] on input "text" at bounding box center [211, 245] width 148 height 19
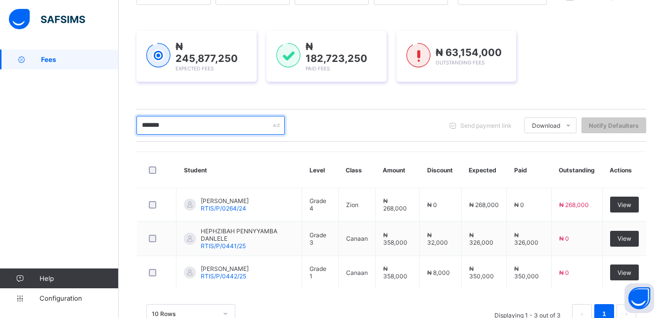
scroll to position [148, 0]
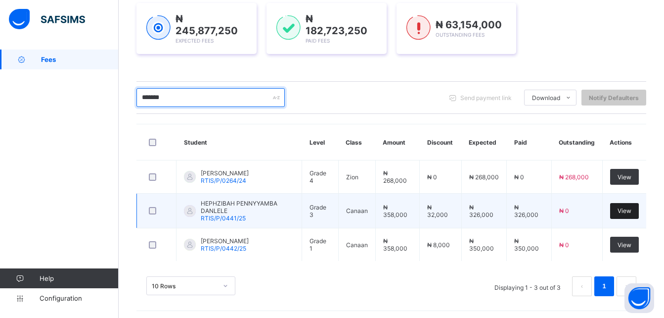
type input "*******"
click at [632, 207] on span "View" at bounding box center [625, 210] width 14 height 7
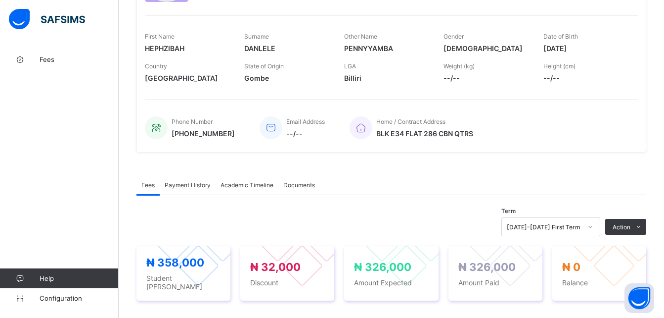
scroll to position [148, 0]
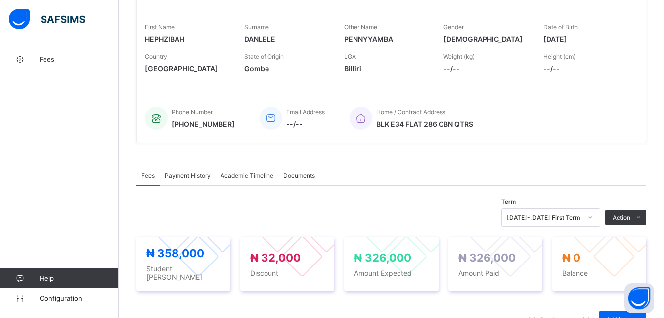
click at [196, 173] on span "Payment History" at bounding box center [188, 175] width 46 height 7
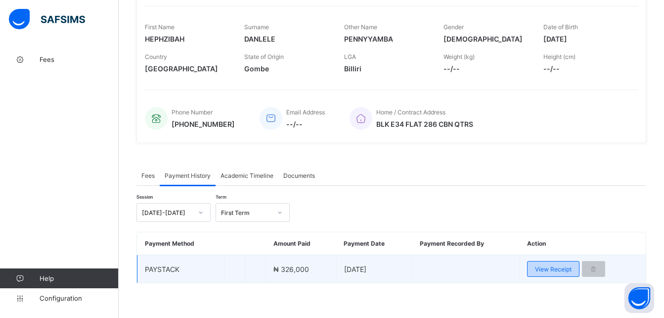
click at [562, 269] on span "View Receipt" at bounding box center [553, 268] width 37 height 7
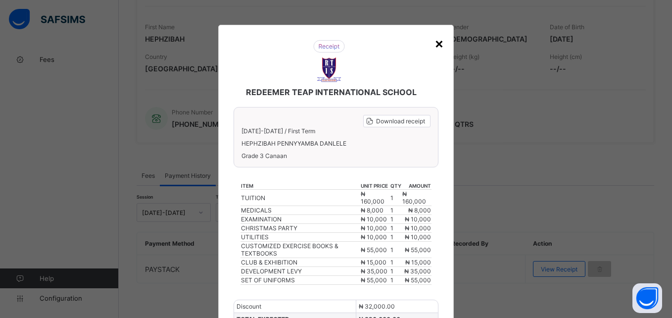
click at [438, 46] on div "×" at bounding box center [438, 43] width 9 height 17
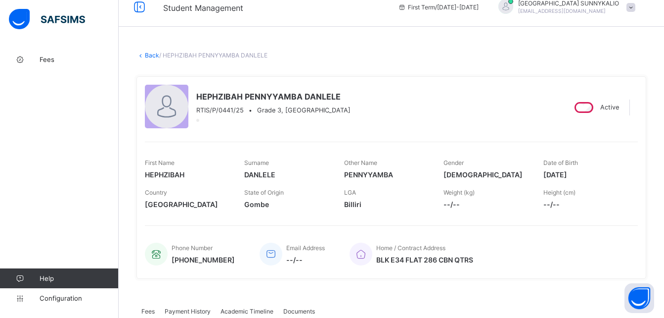
scroll to position [0, 0]
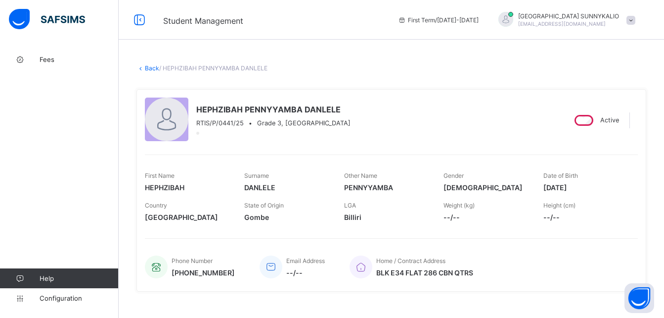
click at [155, 65] on link "Back" at bounding box center [152, 67] width 14 height 7
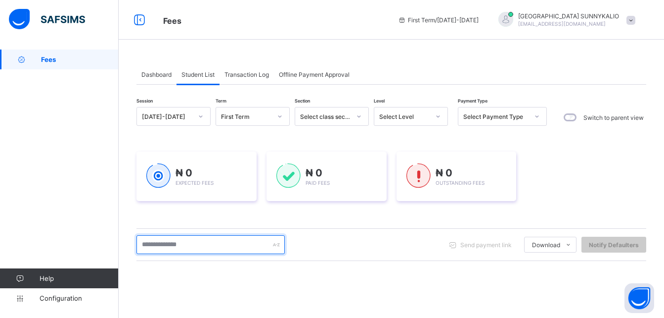
click at [190, 247] on input "text" at bounding box center [211, 244] width 148 height 19
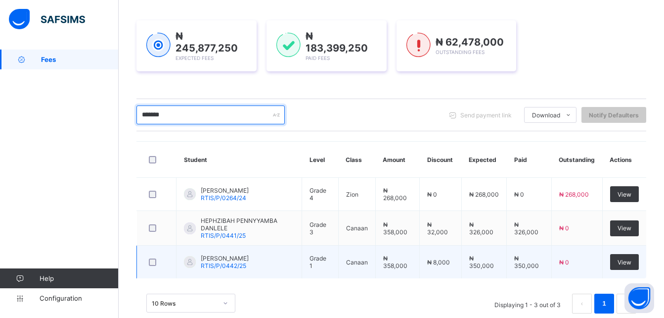
scroll to position [148, 0]
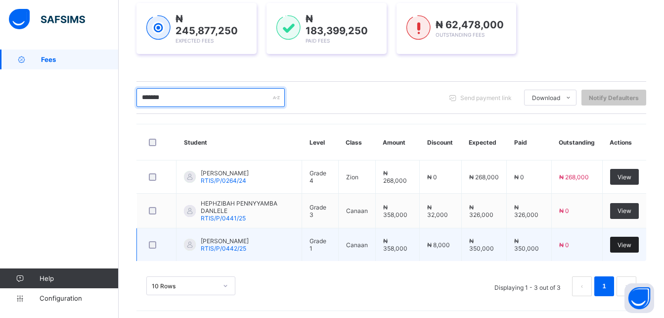
type input "*******"
click at [625, 241] on div "View" at bounding box center [624, 244] width 29 height 16
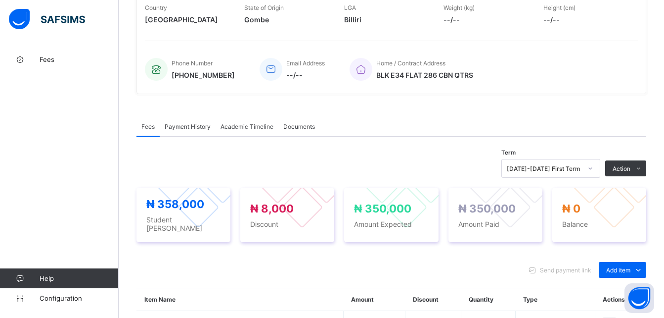
scroll to position [198, 0]
click at [183, 127] on span "Payment History" at bounding box center [188, 125] width 46 height 7
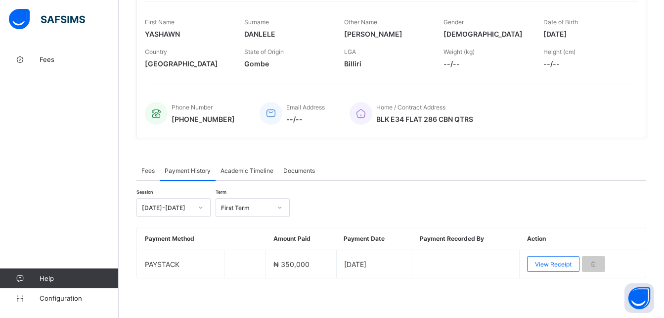
scroll to position [153, 0]
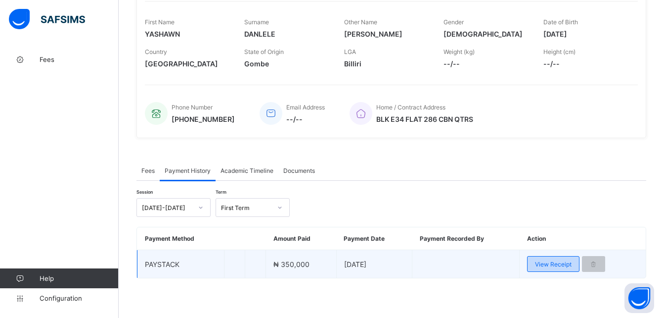
click at [550, 268] on div "View Receipt" at bounding box center [553, 264] width 52 height 16
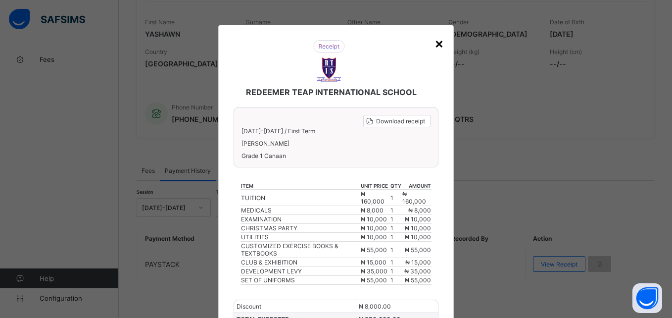
click at [436, 41] on div "×" at bounding box center [438, 43] width 9 height 17
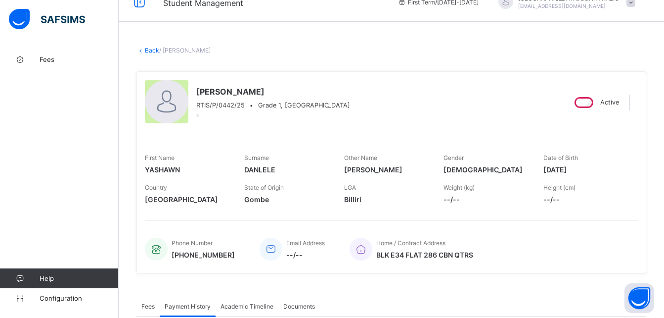
scroll to position [0, 0]
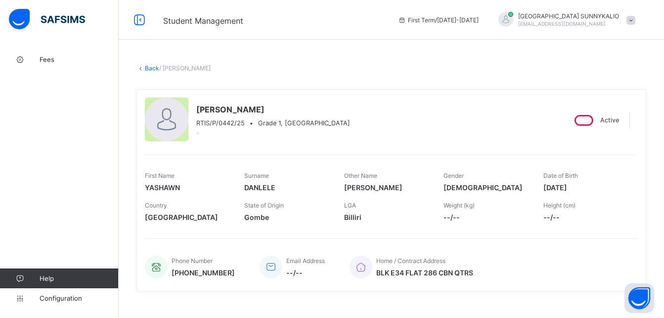
click at [150, 68] on link "Back" at bounding box center [152, 67] width 14 height 7
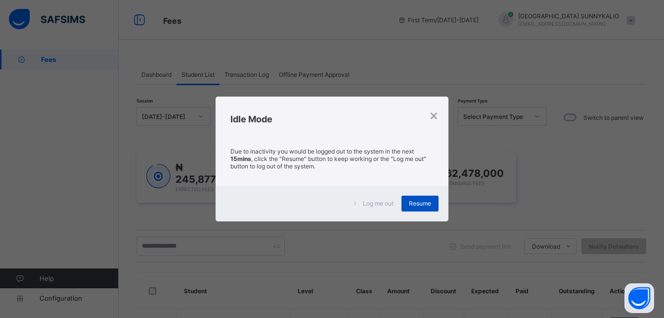
click at [422, 203] on span "Resume" at bounding box center [420, 202] width 22 height 7
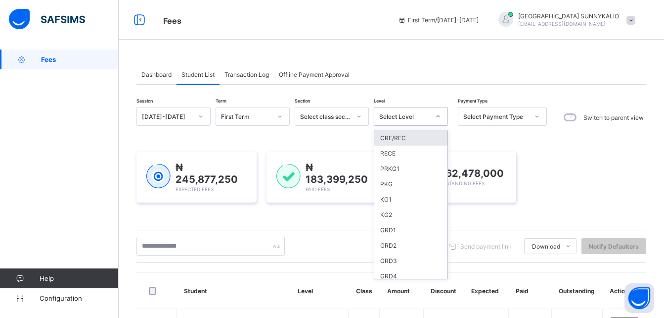
click at [437, 119] on icon at bounding box center [438, 116] width 6 height 10
click at [396, 232] on div "GRD1" at bounding box center [410, 229] width 73 height 15
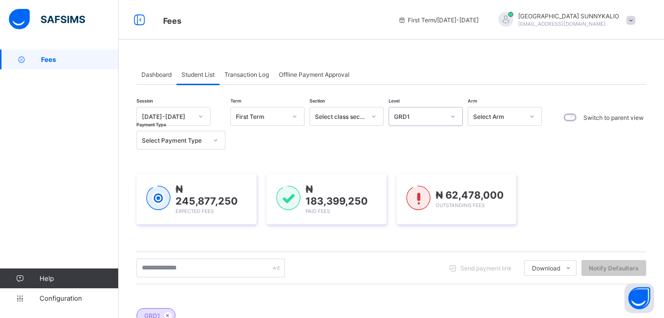
scroll to position [198, 0]
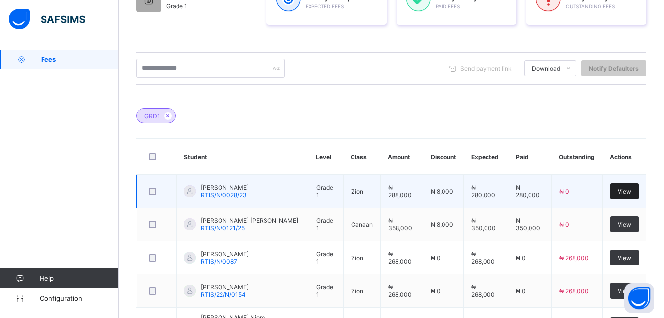
click at [632, 189] on span "View" at bounding box center [625, 190] width 14 height 7
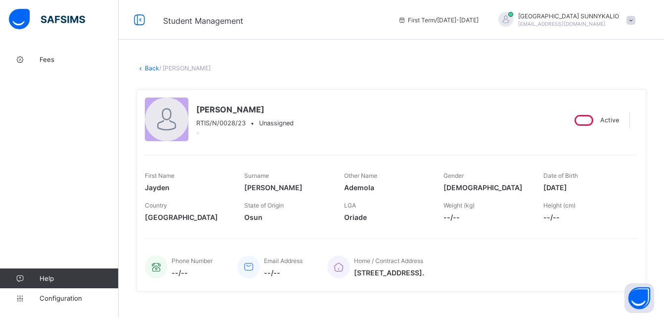
click at [147, 66] on link "Back" at bounding box center [152, 67] width 14 height 7
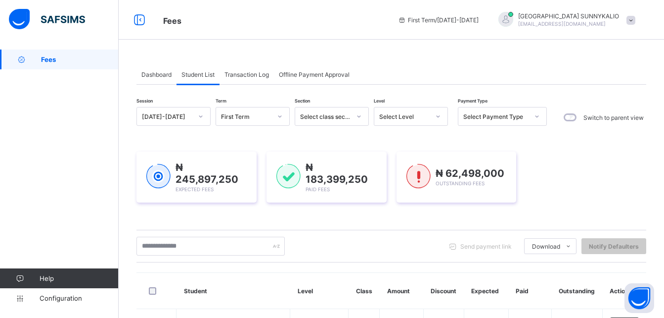
click at [439, 118] on icon at bounding box center [438, 116] width 6 height 10
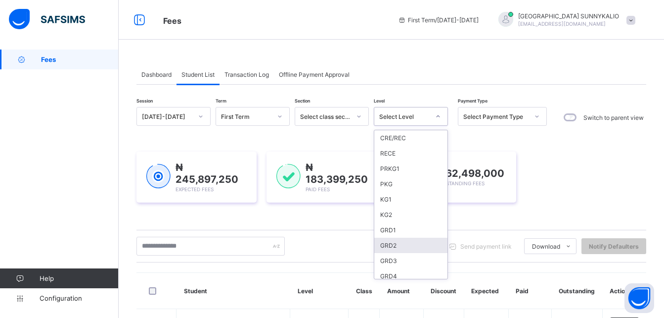
click at [400, 243] on div "GRD2" at bounding box center [410, 244] width 73 height 15
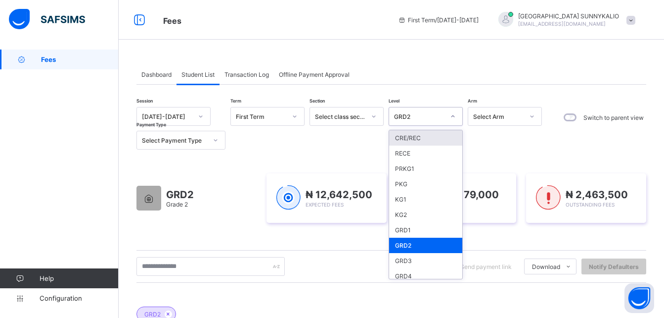
click at [453, 118] on icon at bounding box center [453, 116] width 6 height 10
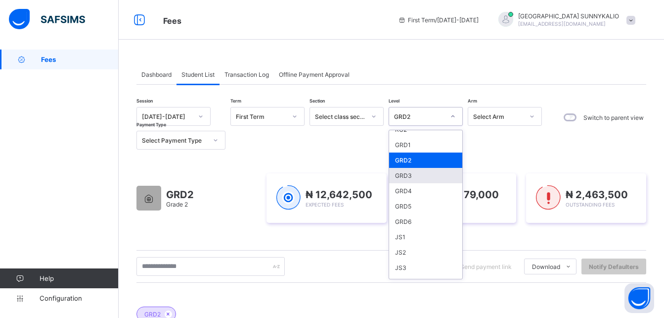
scroll to position [99, 0]
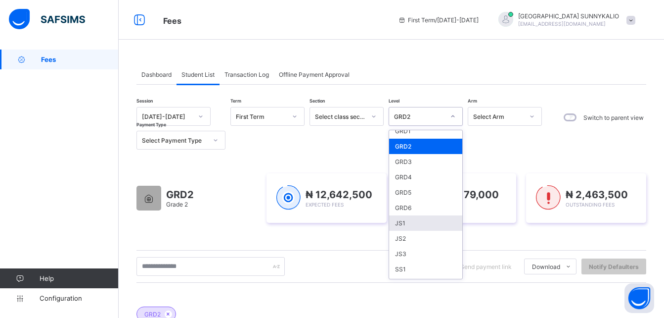
click at [408, 222] on div "JS1" at bounding box center [425, 222] width 73 height 15
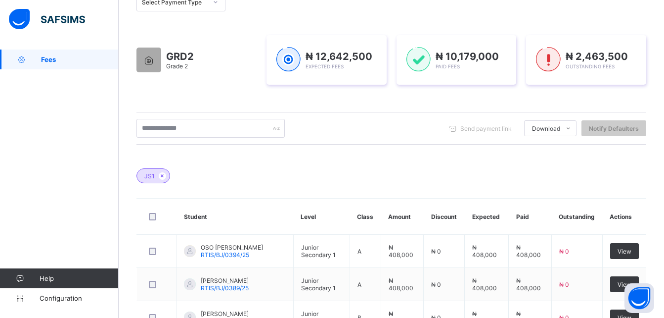
scroll to position [247, 0]
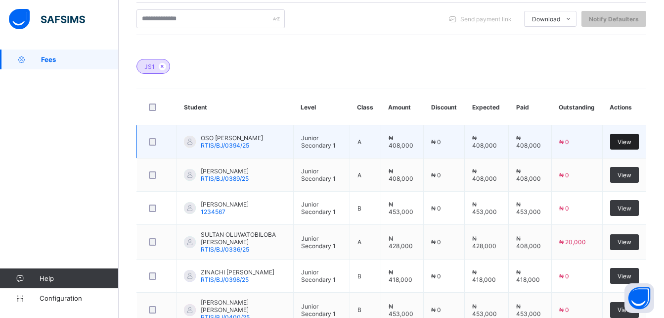
click at [632, 138] on span "View" at bounding box center [625, 141] width 14 height 7
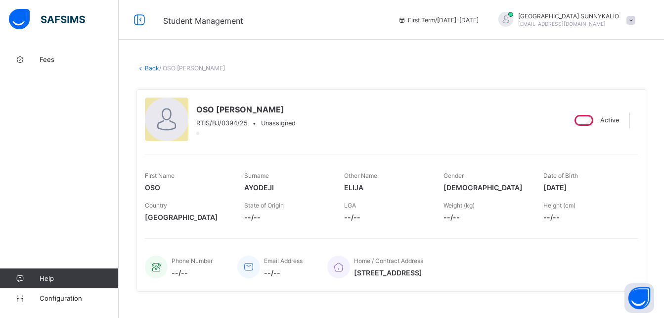
click at [153, 69] on link "Back" at bounding box center [152, 67] width 14 height 7
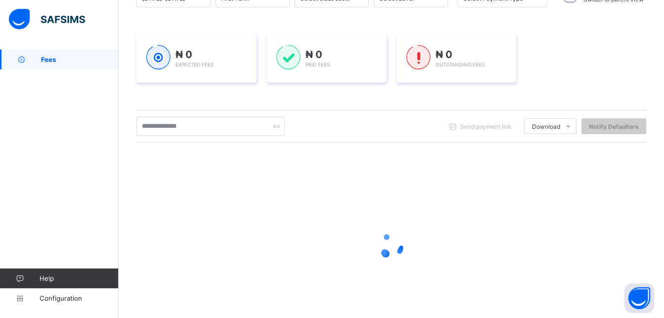
scroll to position [6, 0]
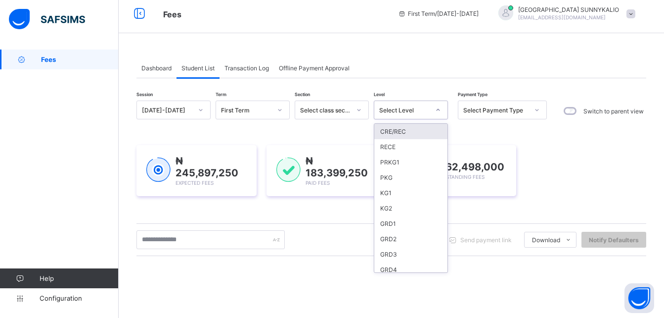
click at [435, 111] on div at bounding box center [438, 110] width 17 height 16
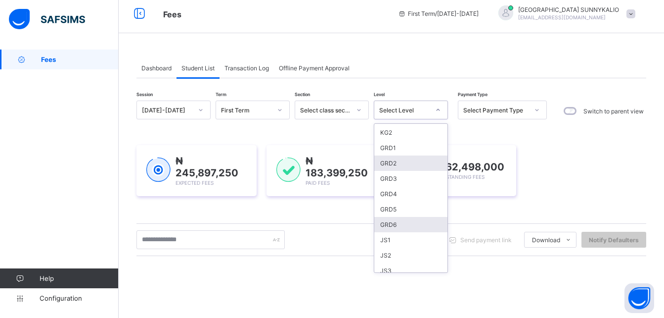
scroll to position [99, 0]
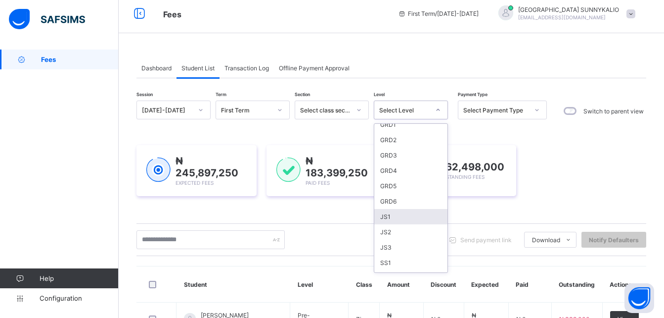
click at [387, 217] on div "JS1" at bounding box center [410, 216] width 73 height 15
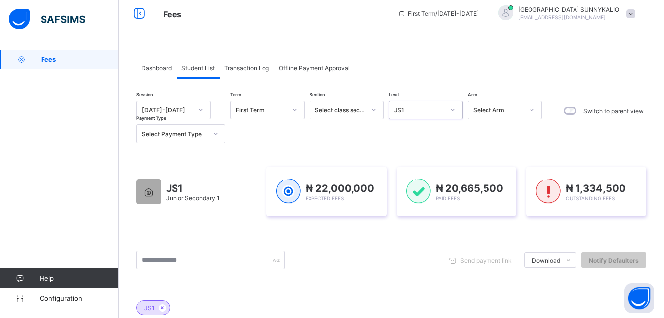
scroll to position [204, 0]
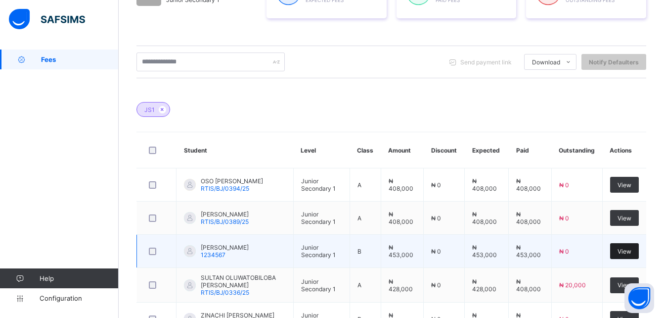
click at [629, 250] on span "View" at bounding box center [625, 250] width 14 height 7
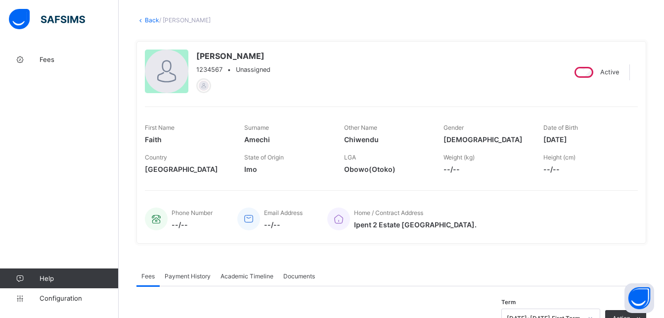
scroll to position [6, 0]
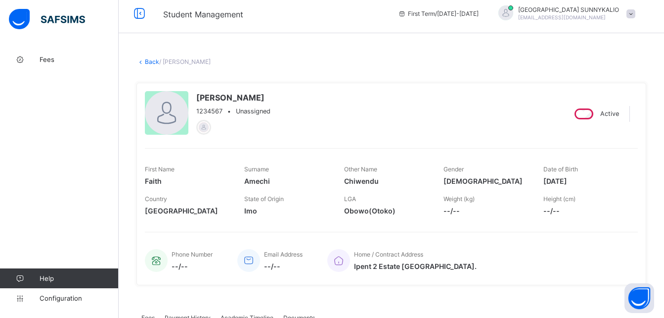
click at [153, 62] on link "Back" at bounding box center [152, 61] width 14 height 7
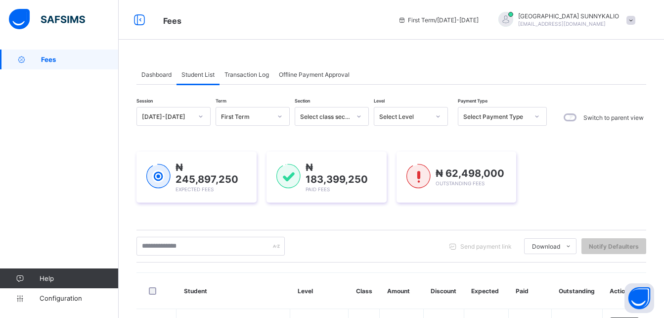
click at [636, 23] on span at bounding box center [631, 20] width 9 height 9
click at [598, 97] on span "Logout" at bounding box center [603, 97] width 65 height 11
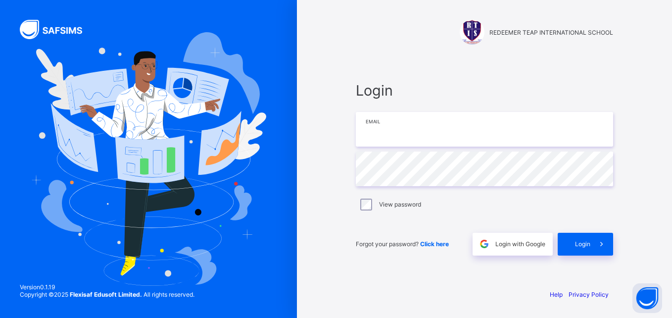
type input "**********"
